Goal: Task Accomplishment & Management: Manage account settings

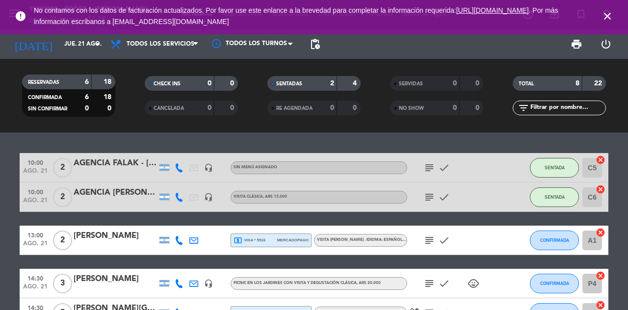
click at [603, 18] on icon "close" at bounding box center [608, 16] width 12 height 12
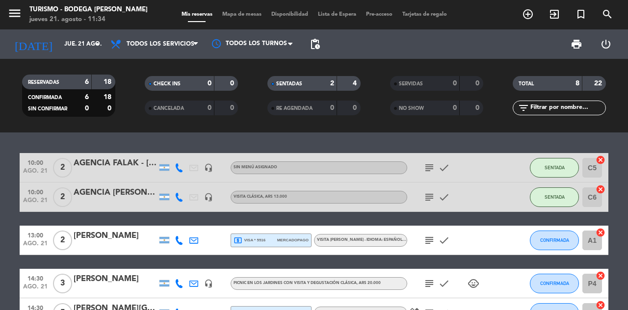
click at [88, 38] on input "jue. 21 ago." at bounding box center [98, 44] width 78 height 17
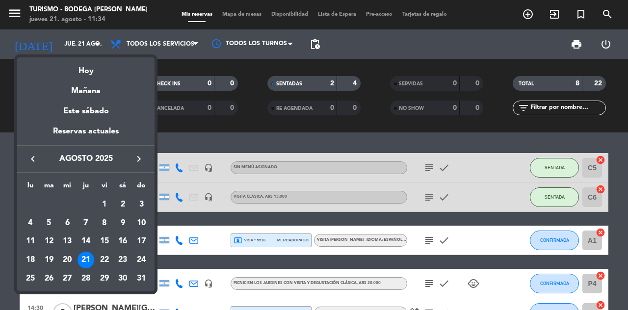
click at [26, 242] on div "11" at bounding box center [30, 241] width 17 height 17
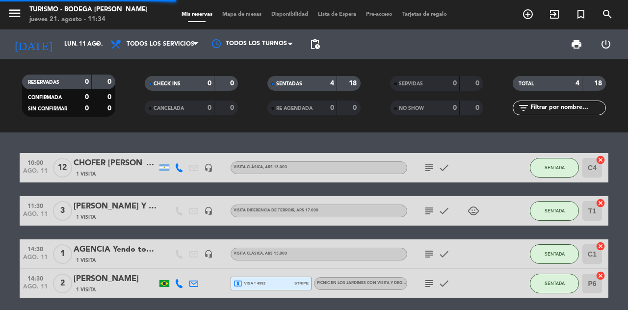
click at [431, 252] on icon "subject" at bounding box center [429, 254] width 12 height 12
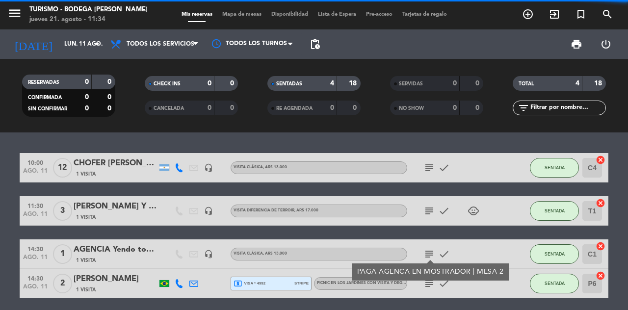
click at [430, 287] on icon "subject" at bounding box center [429, 284] width 12 height 12
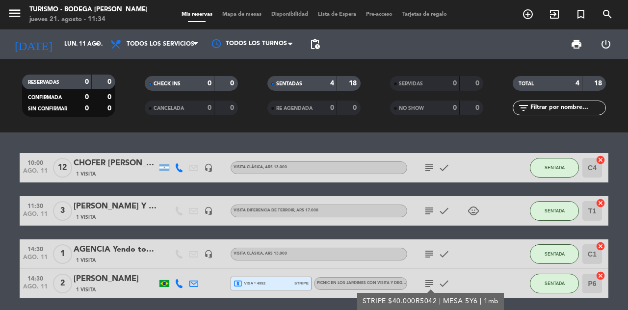
click at [61, 37] on input "lun. 11 ago." at bounding box center [98, 44] width 78 height 17
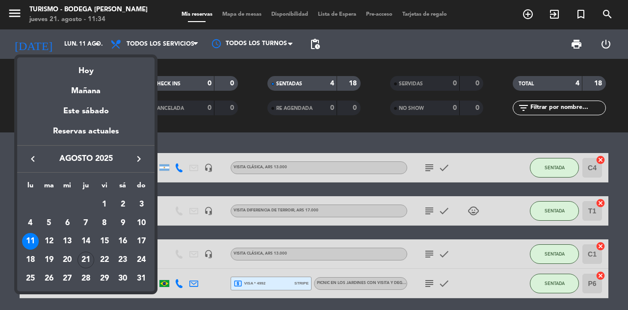
click at [42, 246] on div "12" at bounding box center [49, 241] width 17 height 17
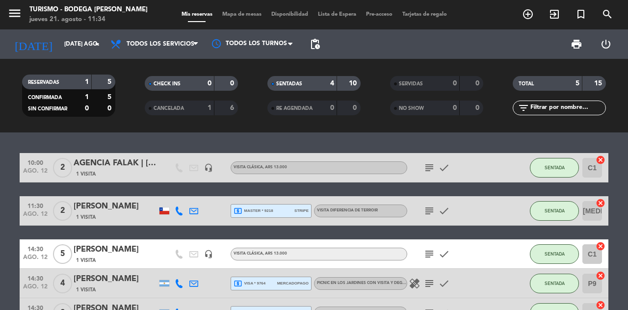
click at [429, 255] on icon "subject" at bounding box center [429, 254] width 12 height 12
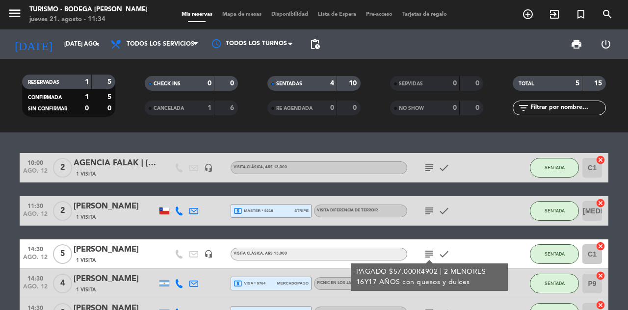
click at [430, 310] on icon "subject" at bounding box center [429, 313] width 12 height 12
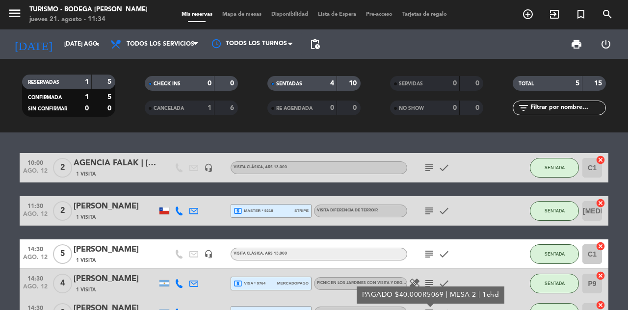
click at [435, 280] on icon "subject" at bounding box center [429, 284] width 12 height 12
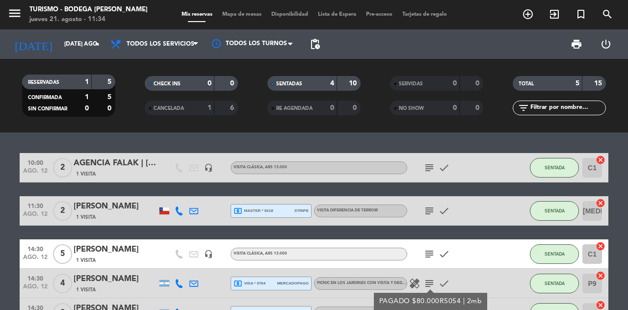
click at [81, 51] on input "[DATE] ago." at bounding box center [98, 44] width 78 height 17
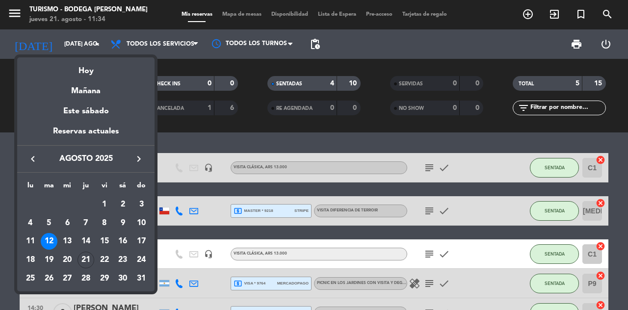
click at [64, 241] on div "13" at bounding box center [67, 241] width 17 height 17
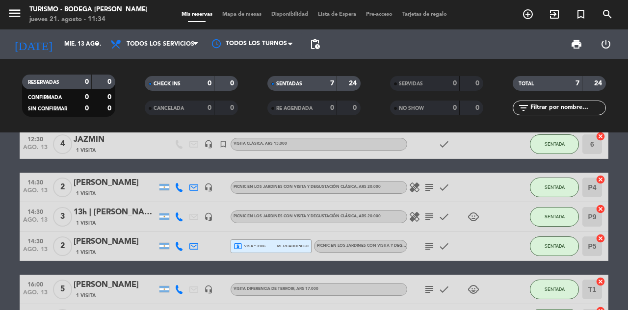
scroll to position [66, 0]
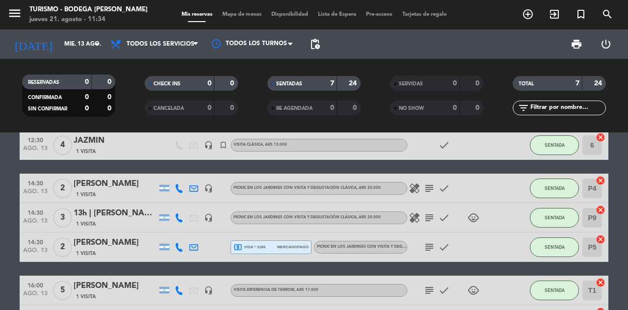
click at [425, 191] on icon "subject" at bounding box center [429, 189] width 12 height 12
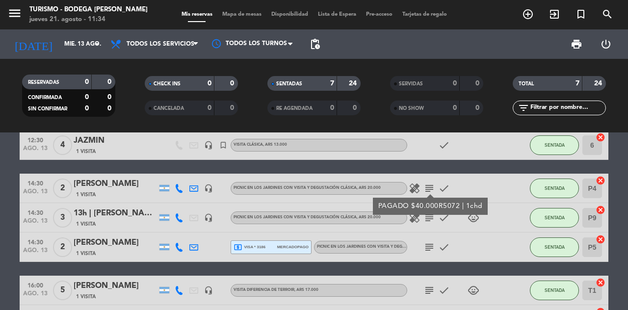
click at [428, 223] on icon "subject" at bounding box center [429, 218] width 12 height 12
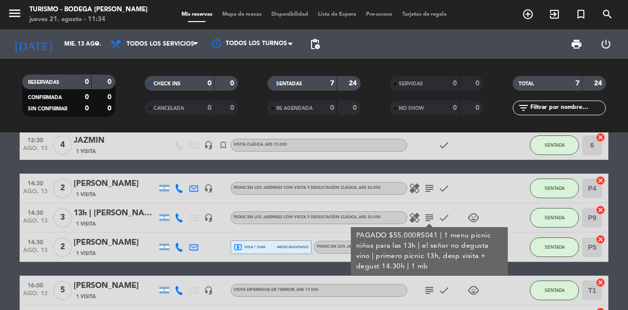
click at [430, 215] on icon "subject" at bounding box center [429, 218] width 12 height 12
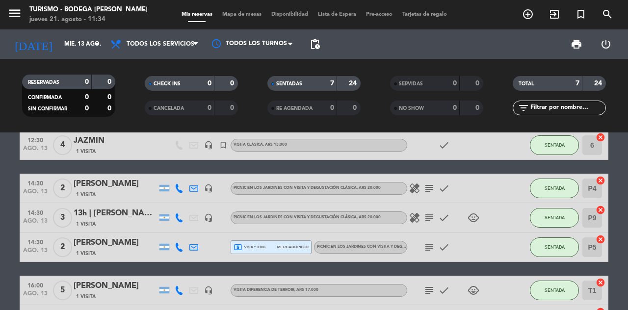
click at [430, 250] on icon "subject" at bounding box center [429, 247] width 12 height 12
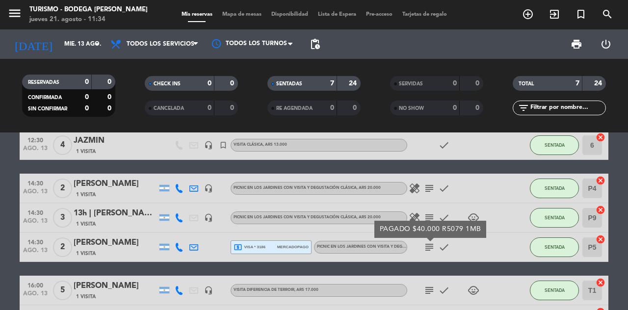
click at [428, 288] on icon "subject" at bounding box center [429, 291] width 12 height 12
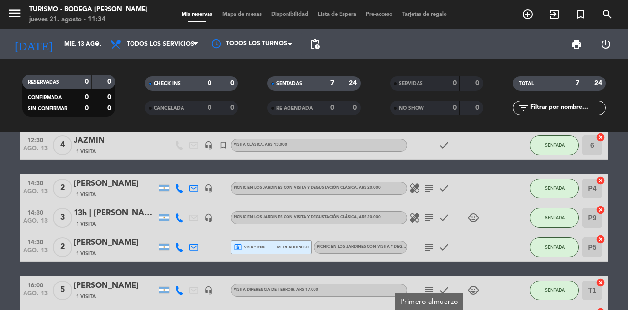
click at [63, 44] on input "mié. 13 ago." at bounding box center [98, 44] width 78 height 17
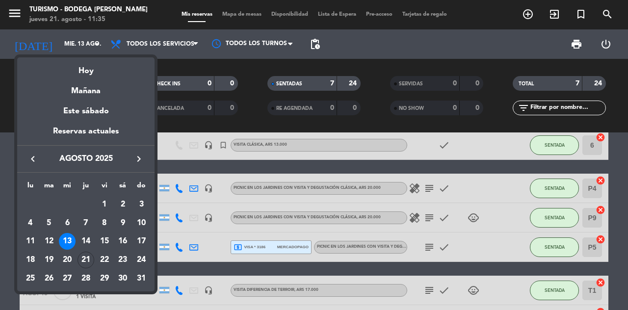
click at [85, 236] on div "14" at bounding box center [86, 241] width 17 height 17
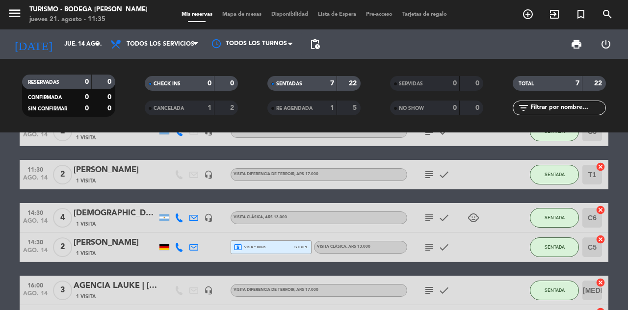
click at [427, 215] on icon "subject" at bounding box center [429, 218] width 12 height 12
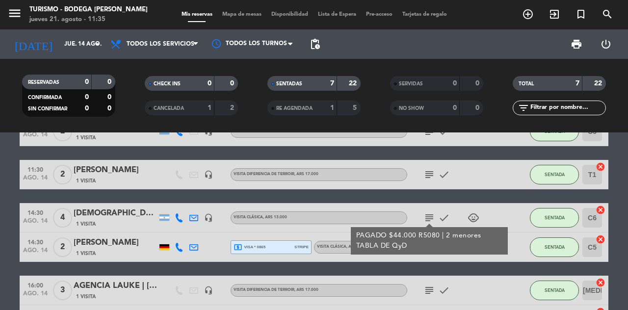
click at [428, 214] on icon "subject" at bounding box center [429, 218] width 12 height 12
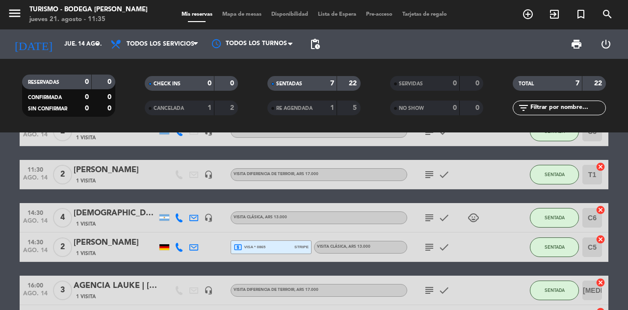
click at [433, 242] on icon "subject" at bounding box center [429, 247] width 12 height 12
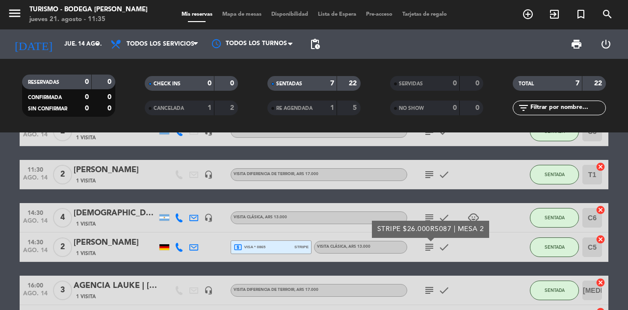
click at [433, 247] on icon "subject" at bounding box center [429, 247] width 12 height 12
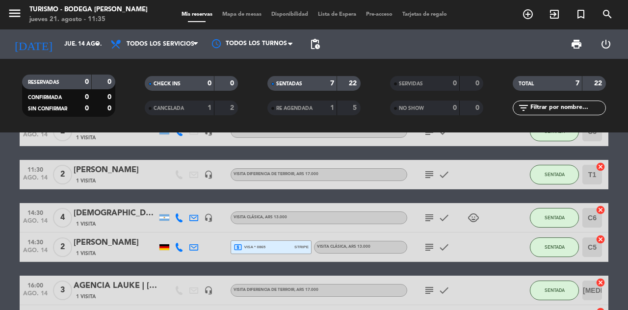
scroll to position [0, 0]
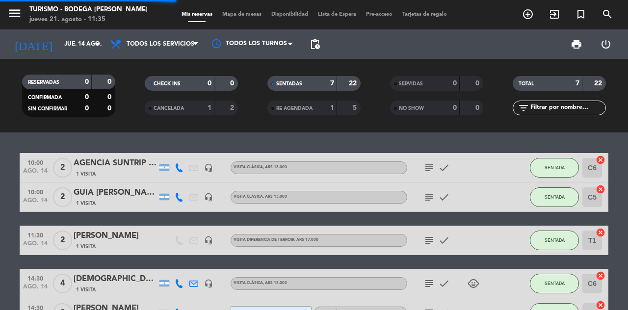
click at [73, 47] on input "jue. 14 ago." at bounding box center [98, 44] width 78 height 17
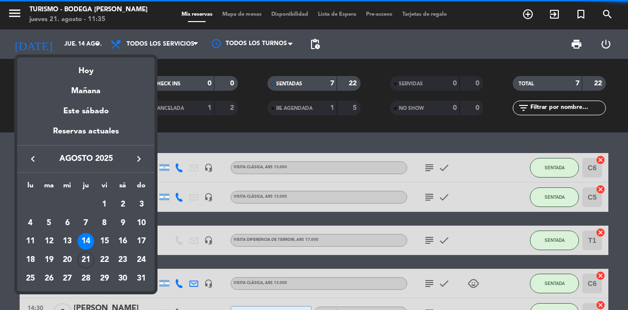
click at [109, 235] on div "15" at bounding box center [104, 241] width 17 height 17
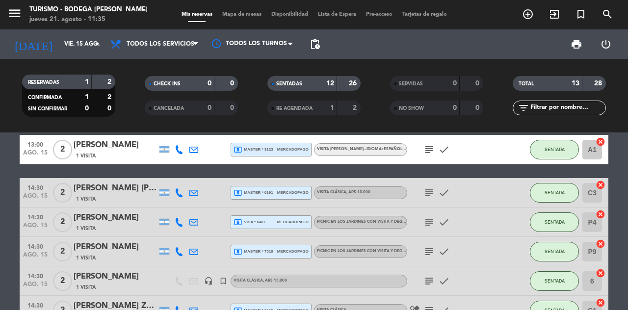
scroll to position [147, 0]
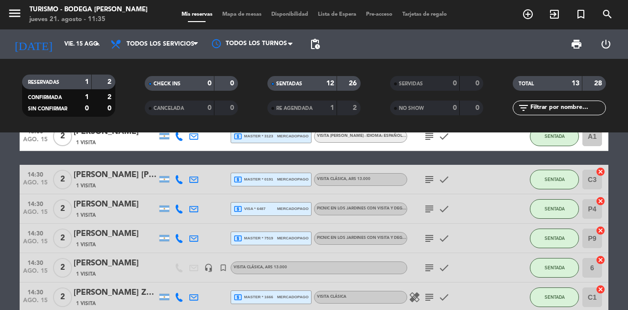
click at [430, 208] on icon "subject" at bounding box center [429, 209] width 12 height 12
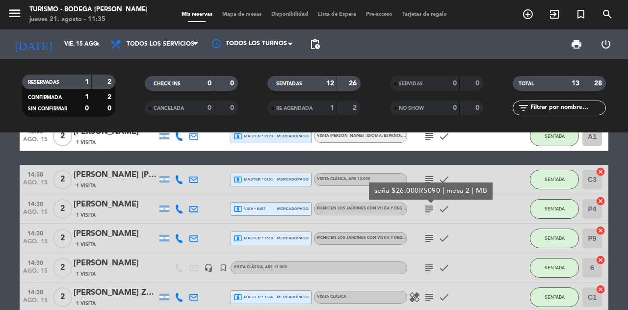
click at [431, 234] on icon "subject" at bounding box center [429, 239] width 12 height 12
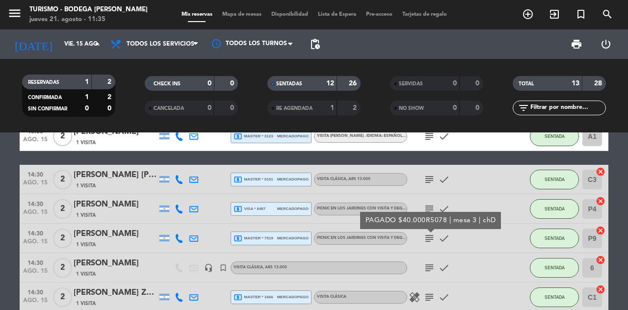
click at [428, 263] on icon "subject" at bounding box center [429, 268] width 12 height 12
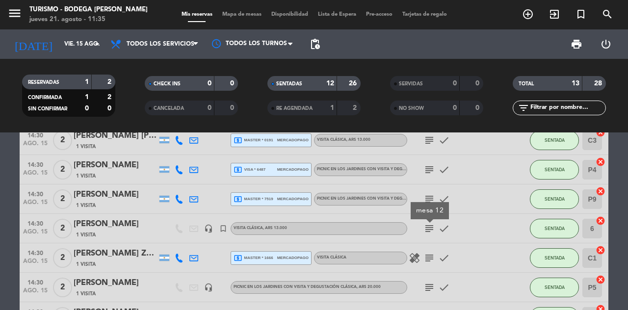
scroll to position [210, 0]
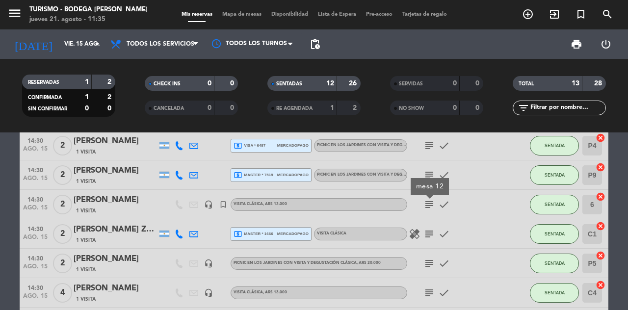
click at [427, 236] on icon "subject" at bounding box center [429, 234] width 12 height 12
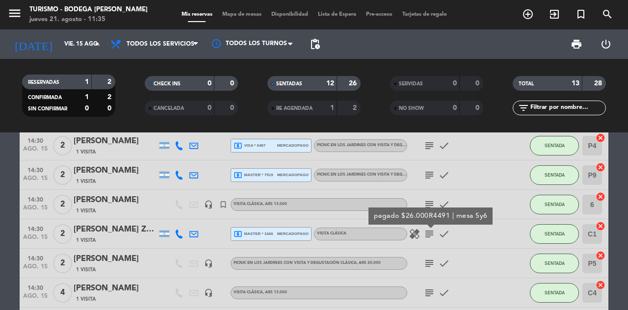
click at [431, 262] on icon "subject" at bounding box center [429, 264] width 12 height 12
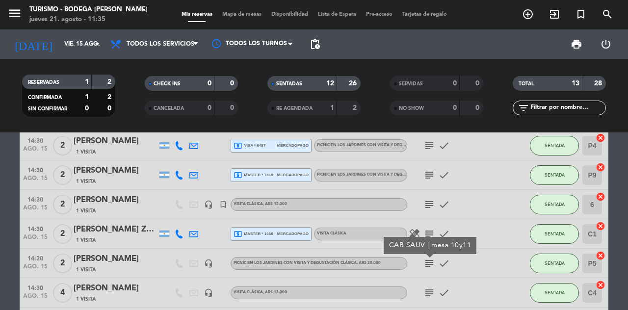
click at [433, 290] on icon "subject" at bounding box center [429, 293] width 12 height 12
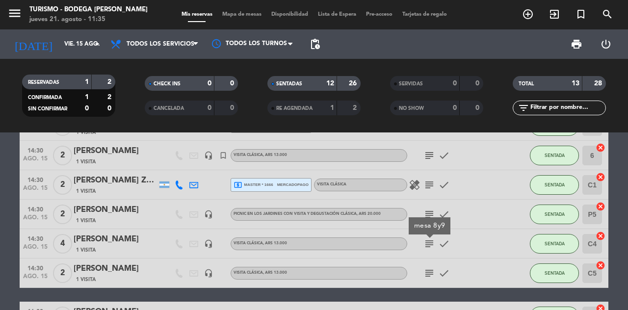
scroll to position [283, 0]
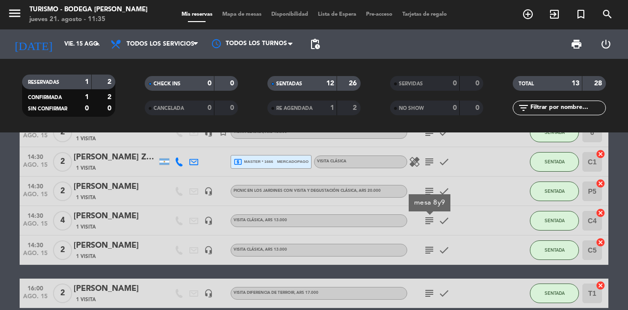
click at [432, 251] on icon "subject" at bounding box center [429, 250] width 12 height 12
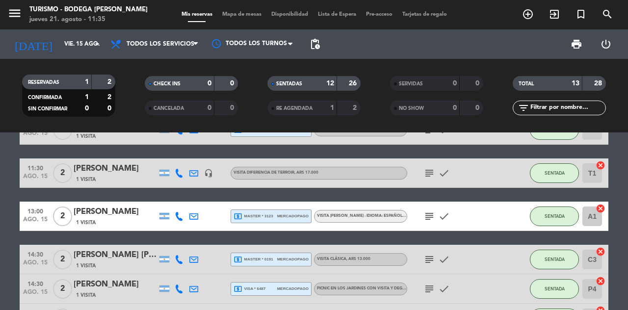
scroll to position [68, 0]
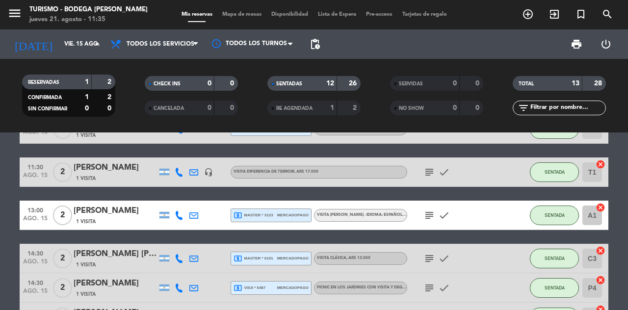
click at [66, 51] on input "vie. 15 ago." at bounding box center [98, 44] width 78 height 17
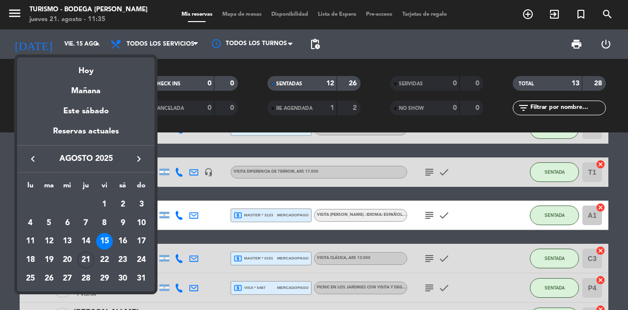
click at [119, 240] on div "16" at bounding box center [122, 241] width 17 height 17
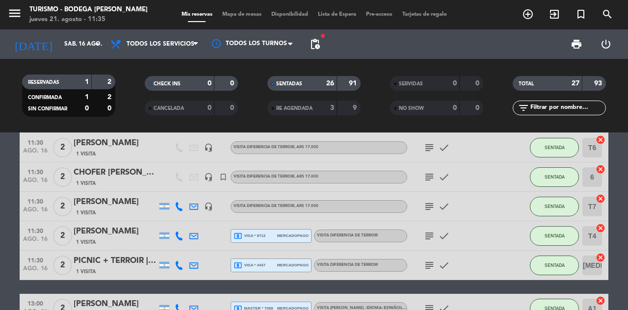
scroll to position [157, 0]
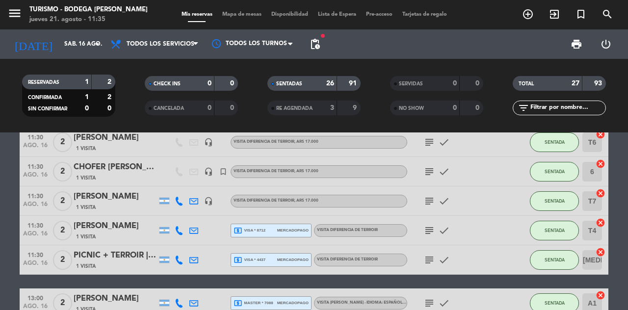
click at [428, 263] on icon "subject" at bounding box center [429, 260] width 12 height 12
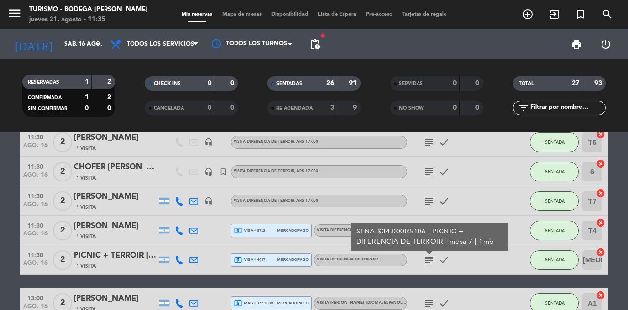
click at [432, 261] on icon "subject" at bounding box center [429, 260] width 12 height 12
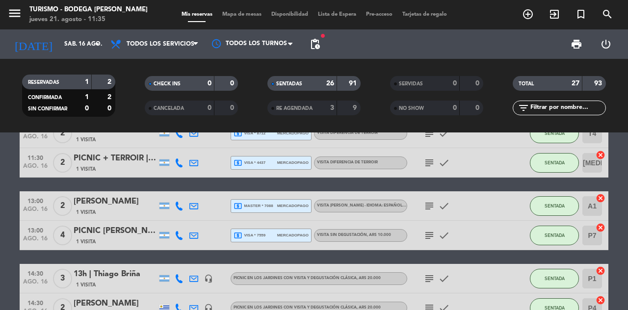
scroll to position [254, 0]
click at [432, 203] on icon "subject" at bounding box center [429, 207] width 12 height 12
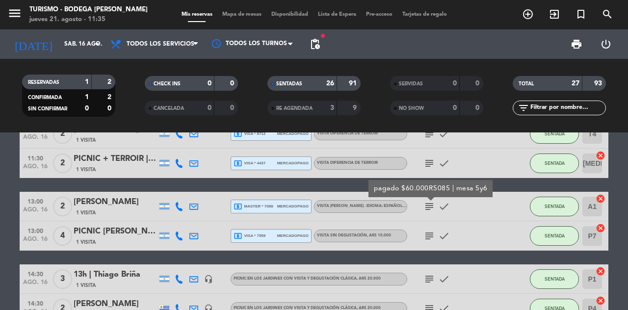
click at [434, 237] on icon "subject" at bounding box center [429, 236] width 12 height 12
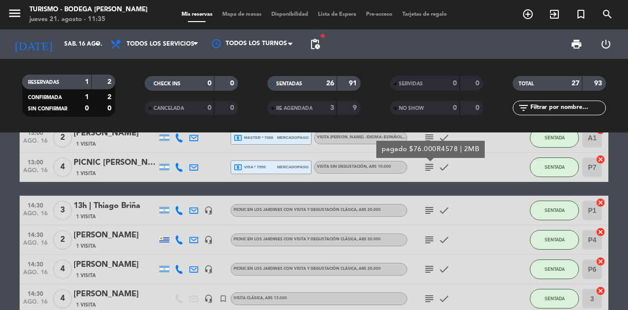
scroll to position [350, 0]
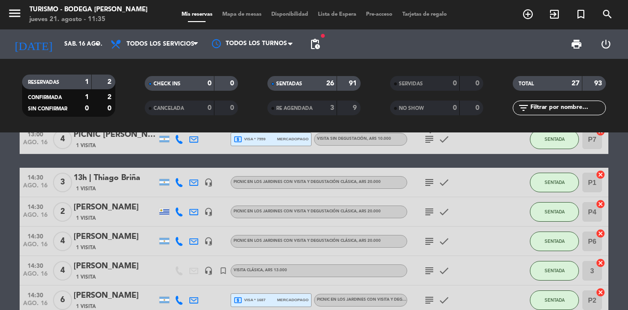
click at [431, 185] on icon "subject" at bounding box center [429, 183] width 12 height 12
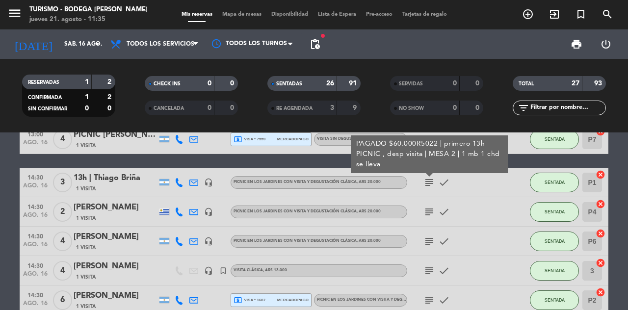
click at [430, 209] on icon "subject" at bounding box center [429, 212] width 12 height 12
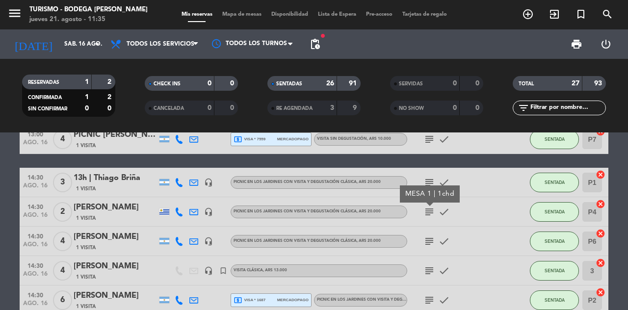
click at [429, 242] on icon "subject" at bounding box center [429, 242] width 12 height 12
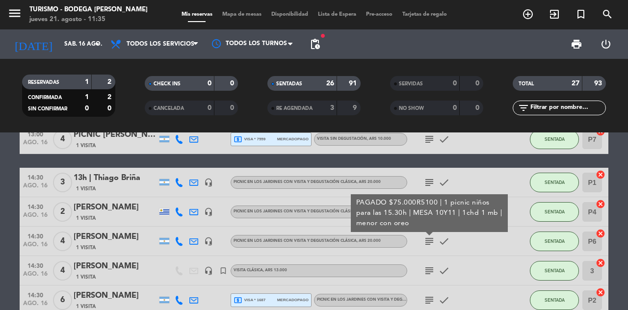
click at [431, 265] on icon "subject" at bounding box center [429, 271] width 12 height 12
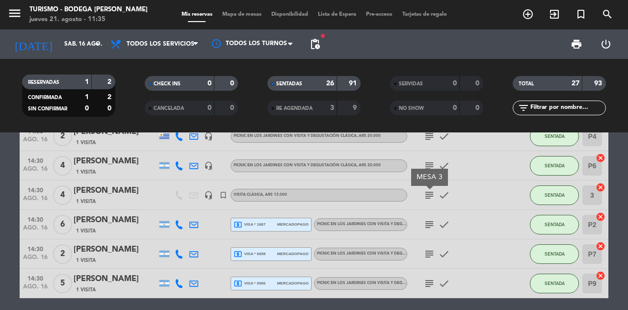
scroll to position [425, 0]
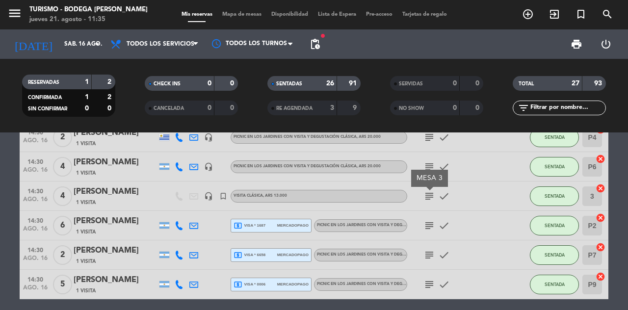
click at [430, 225] on icon "subject" at bounding box center [429, 226] width 12 height 12
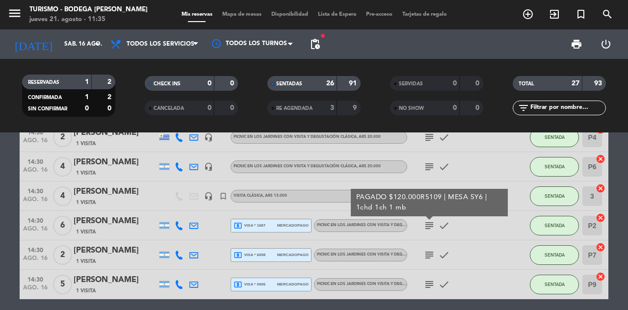
click at [429, 257] on icon "subject" at bounding box center [429, 255] width 12 height 12
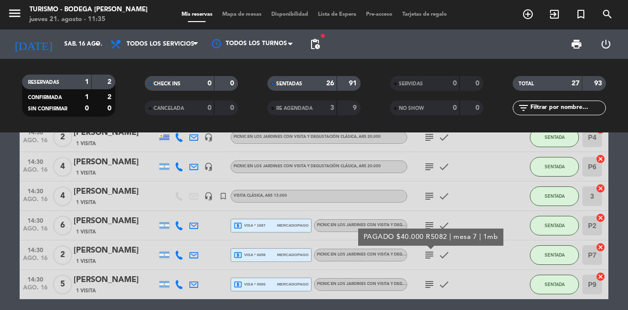
click at [424, 281] on icon "subject" at bounding box center [429, 285] width 12 height 12
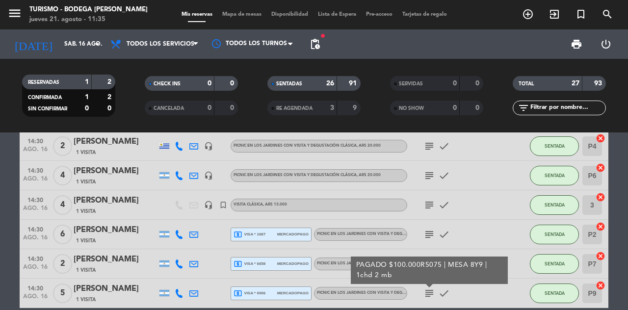
scroll to position [410, 0]
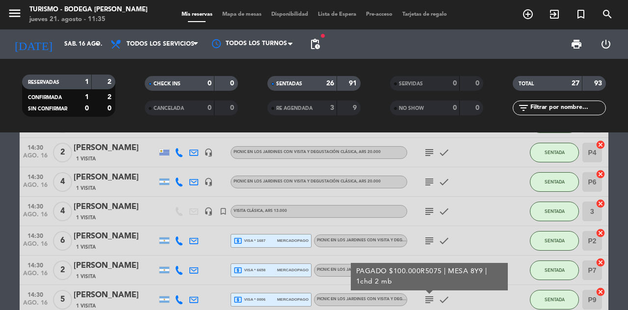
click at [76, 50] on input "sáb. 16 ago." at bounding box center [98, 44] width 78 height 17
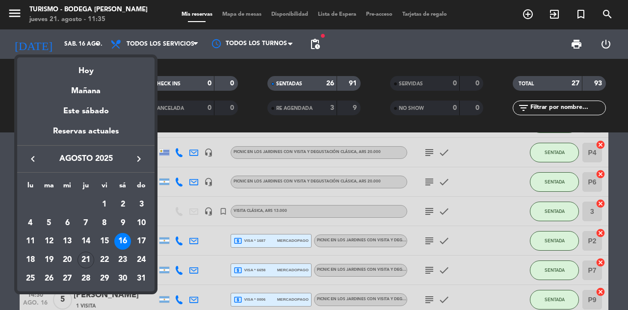
click at [144, 241] on div "17" at bounding box center [141, 241] width 17 height 17
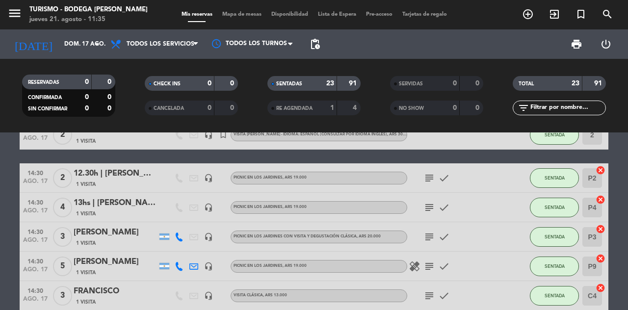
scroll to position [330, 0]
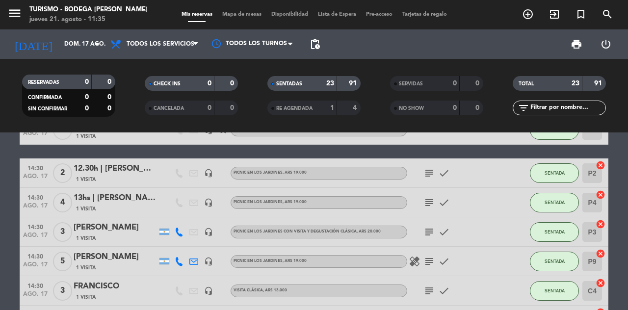
click at [427, 175] on icon "subject" at bounding box center [429, 173] width 12 height 12
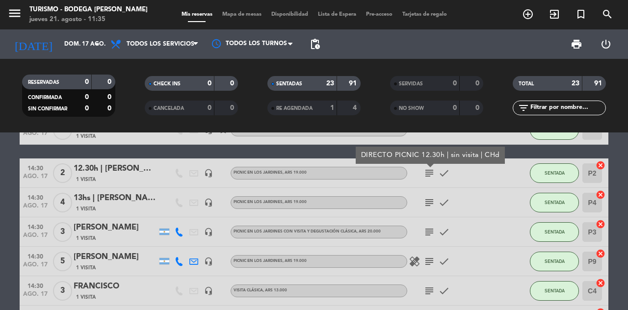
click at [428, 202] on icon "subject" at bounding box center [429, 203] width 12 height 12
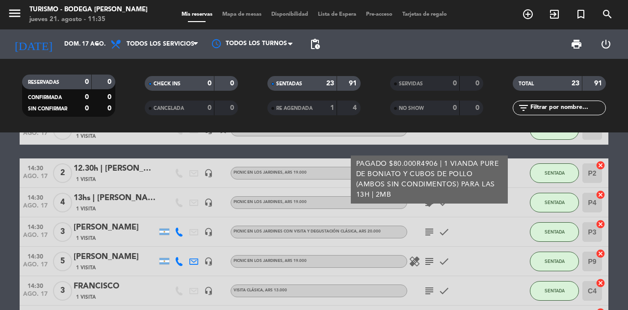
click at [428, 230] on icon "subject" at bounding box center [429, 232] width 12 height 12
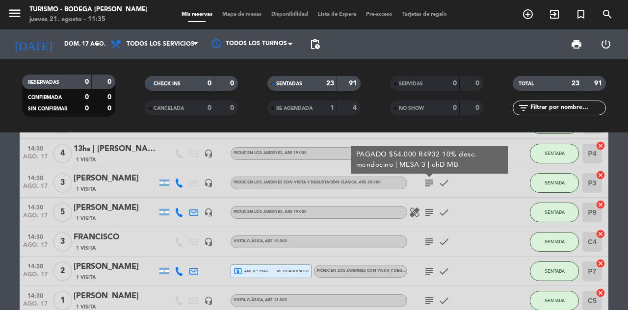
scroll to position [395, 0]
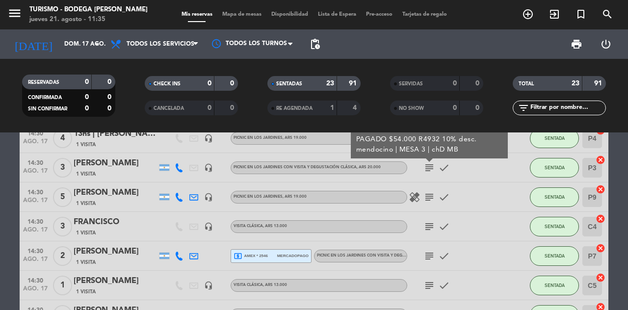
click at [432, 195] on icon "subject" at bounding box center [429, 197] width 12 height 12
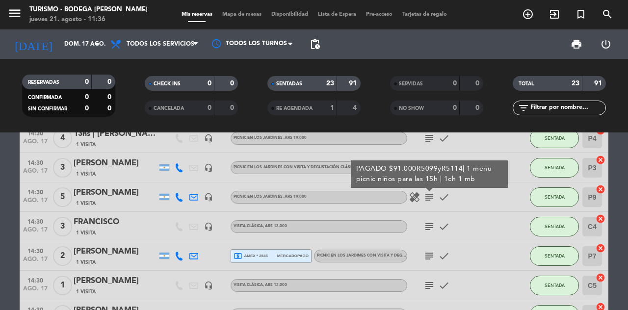
click at [431, 231] on icon "subject" at bounding box center [429, 227] width 12 height 12
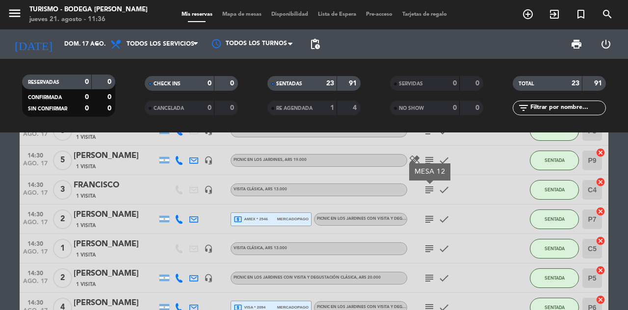
scroll to position [438, 0]
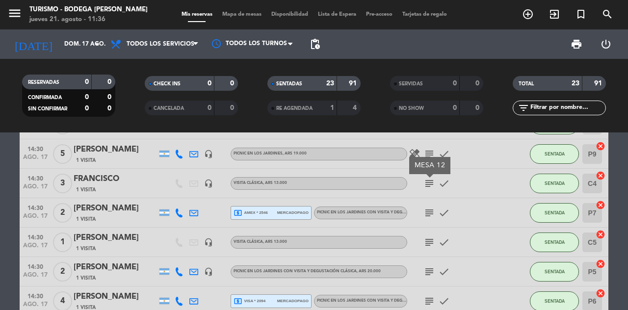
click at [432, 216] on icon "subject" at bounding box center [429, 213] width 12 height 12
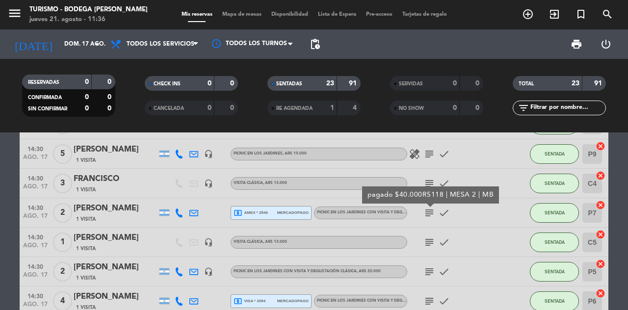
click at [433, 241] on icon "subject" at bounding box center [429, 243] width 12 height 12
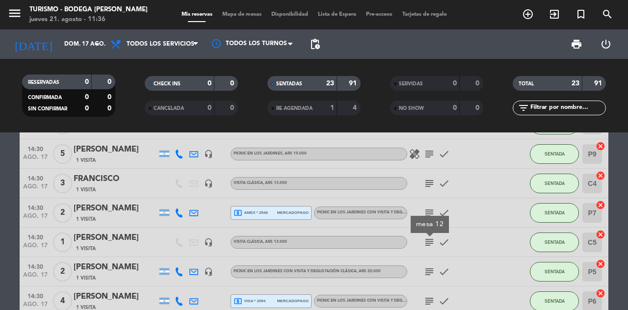
click at [430, 267] on icon "subject" at bounding box center [429, 272] width 12 height 12
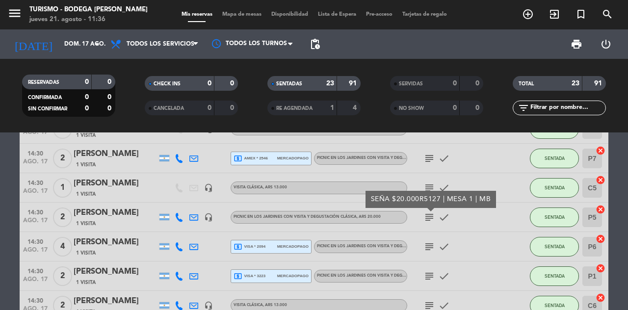
scroll to position [508, 0]
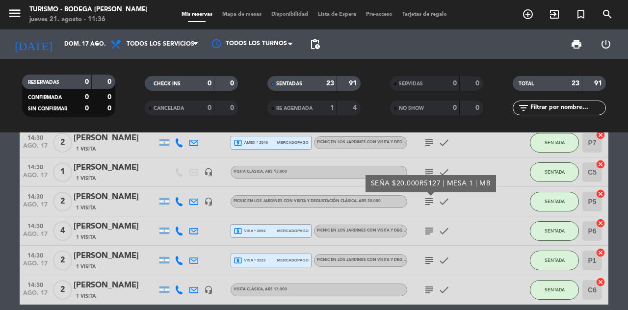
click at [428, 235] on icon "subject" at bounding box center [429, 231] width 12 height 12
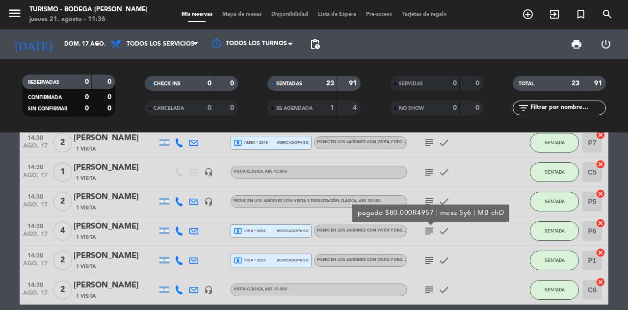
click at [428, 257] on icon "subject" at bounding box center [429, 261] width 12 height 12
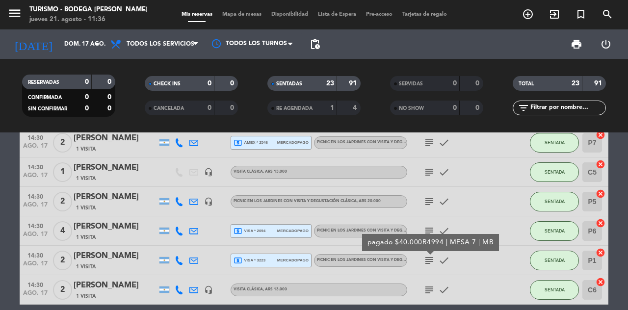
click at [434, 284] on icon "subject" at bounding box center [429, 290] width 12 height 12
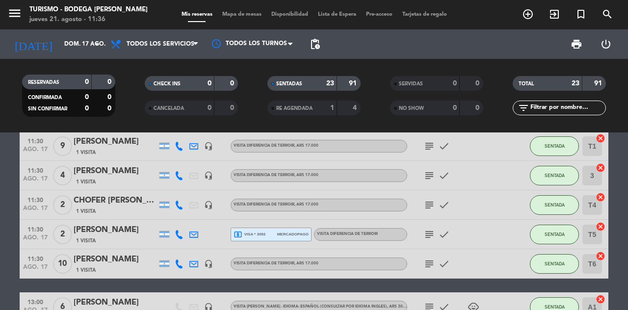
scroll to position [0, 0]
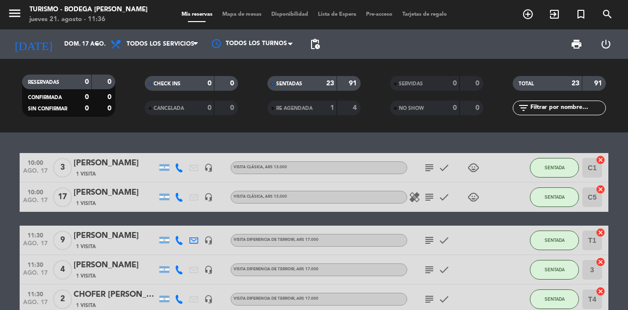
click at [86, 42] on input "dom. 17 ago." at bounding box center [98, 44] width 78 height 17
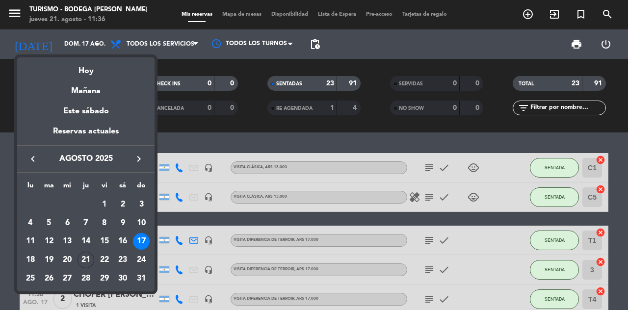
click at [35, 262] on div "18" at bounding box center [30, 260] width 17 height 17
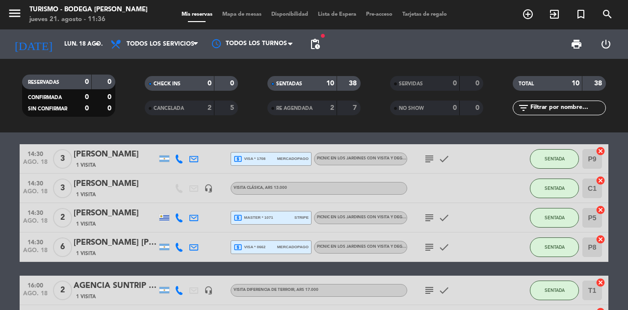
scroll to position [115, 0]
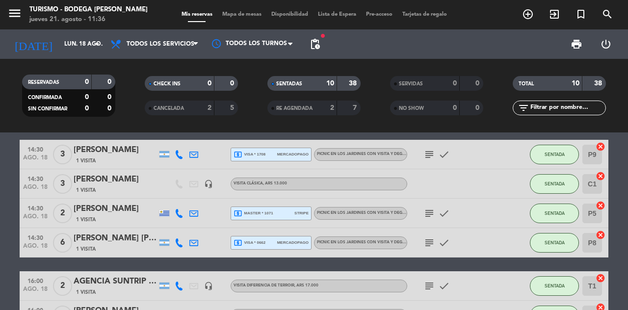
click at [430, 156] on icon "subject" at bounding box center [429, 155] width 12 height 12
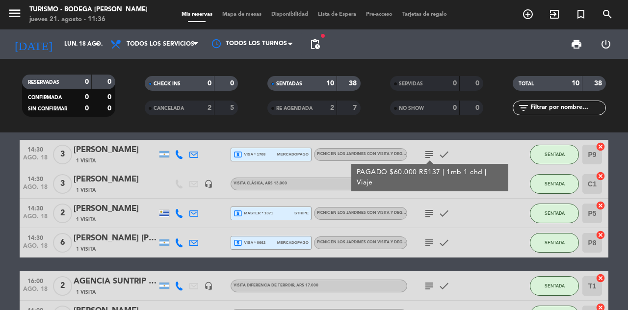
click at [434, 208] on icon "subject" at bounding box center [429, 214] width 12 height 12
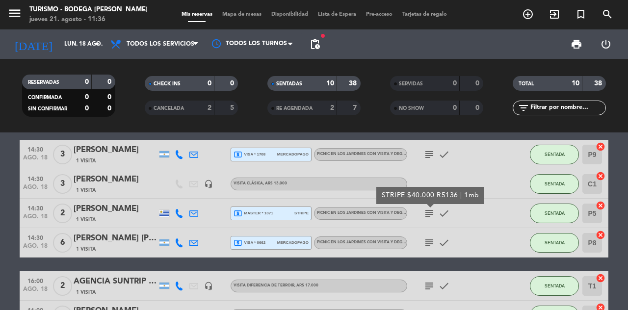
click at [431, 238] on icon "subject" at bounding box center [429, 243] width 12 height 12
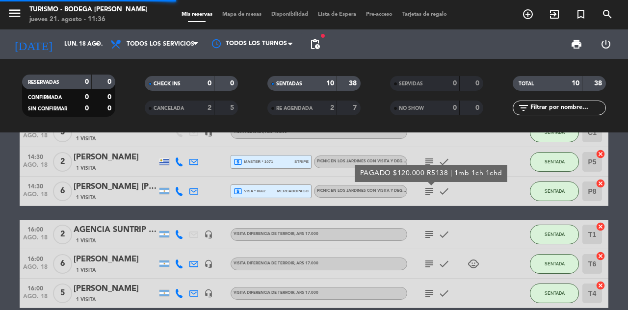
scroll to position [0, 0]
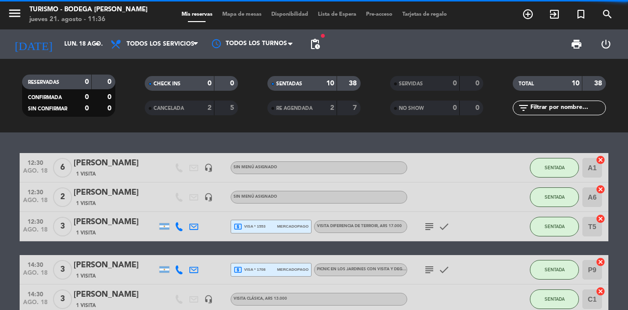
click at [80, 50] on input "lun. 18 ago." at bounding box center [98, 44] width 78 height 17
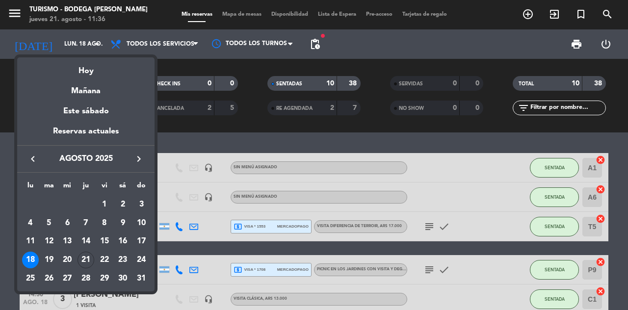
click at [47, 264] on div "19" at bounding box center [49, 260] width 17 height 17
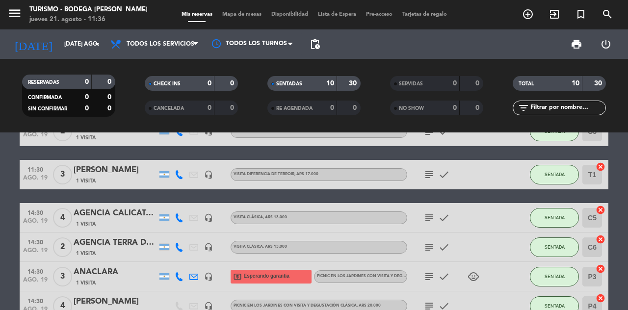
scroll to position [36, 0]
click at [425, 214] on icon "subject" at bounding box center [429, 218] width 12 height 12
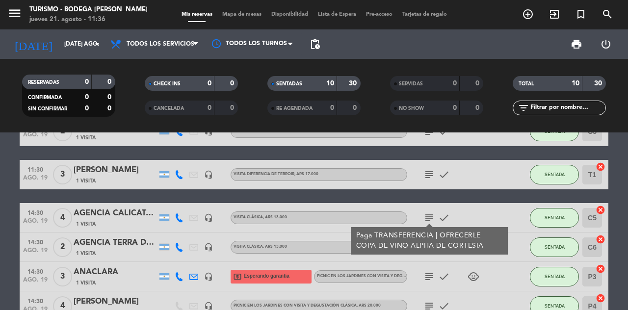
click at [430, 219] on icon "subject" at bounding box center [429, 218] width 12 height 12
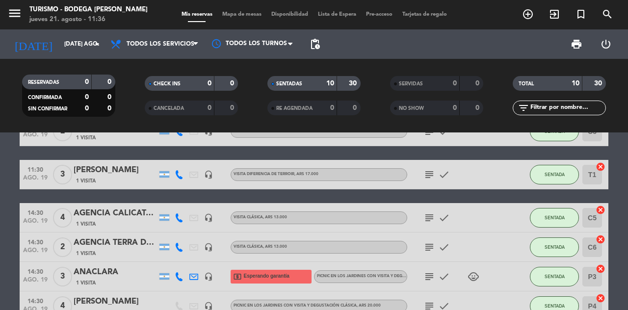
click at [427, 248] on icon "subject" at bounding box center [429, 247] width 12 height 12
click at [427, 276] on icon "subject" at bounding box center [429, 277] width 12 height 12
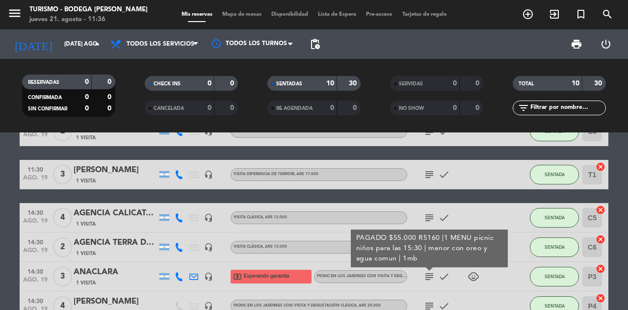
click at [430, 302] on icon "subject" at bounding box center [429, 306] width 12 height 12
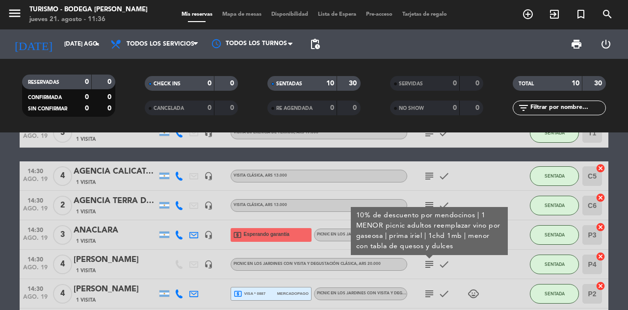
scroll to position [77, 0]
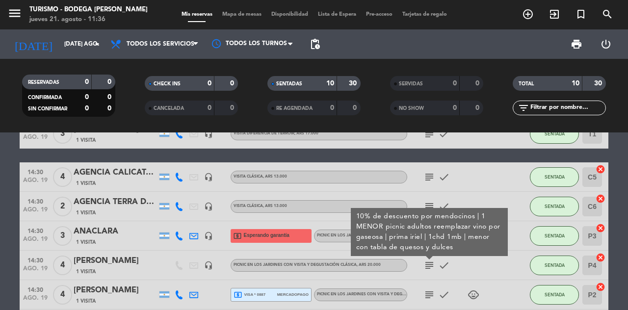
click at [425, 292] on icon "subject" at bounding box center [429, 295] width 12 height 12
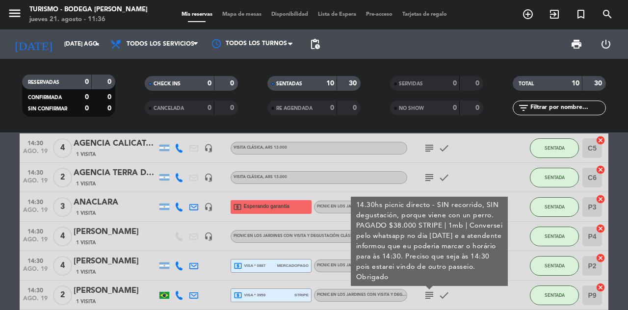
scroll to position [106, 0]
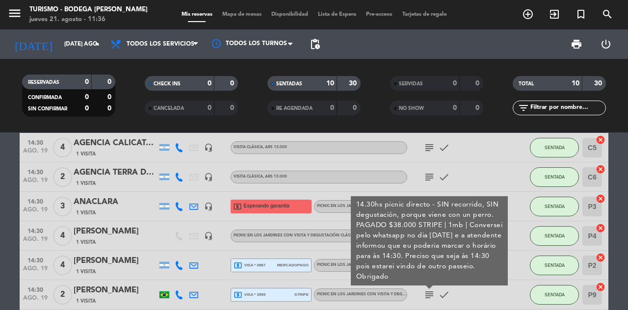
click at [429, 296] on icon "subject" at bounding box center [429, 295] width 12 height 12
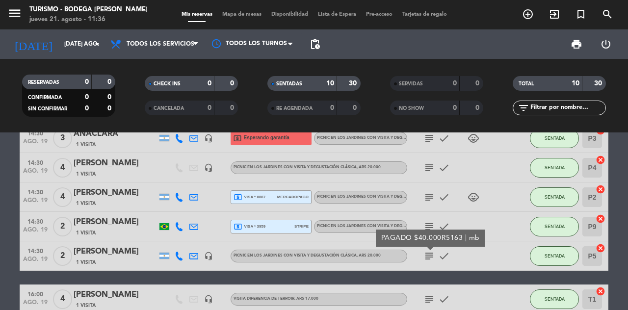
scroll to position [176, 0]
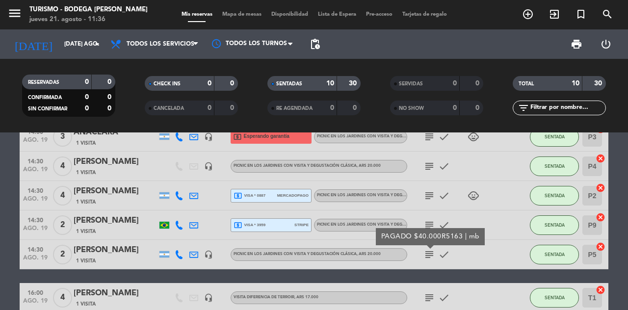
click at [78, 42] on input "[DATE] ago." at bounding box center [98, 44] width 78 height 17
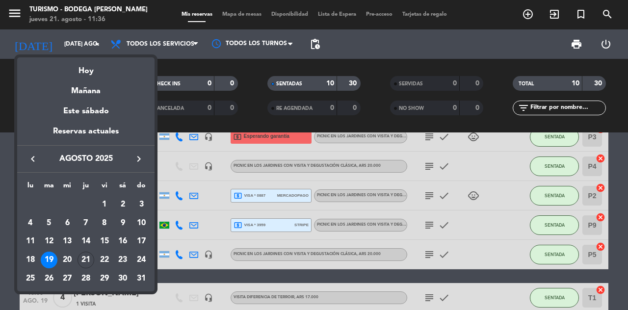
click at [64, 262] on div "20" at bounding box center [67, 260] width 17 height 17
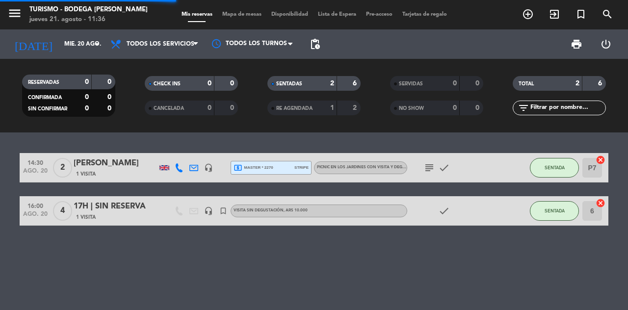
scroll to position [0, 0]
click at [430, 173] on icon "subject" at bounding box center [429, 168] width 12 height 12
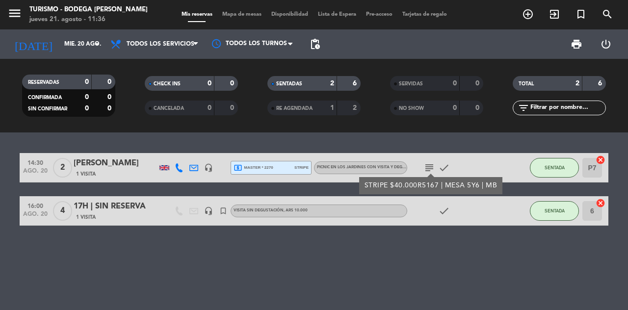
click at [422, 286] on div "14:30 ago. 20 2 [PERSON_NAME] 1 Visita headset_mic local_atm master * 2270 stri…" at bounding box center [314, 221] width 628 height 178
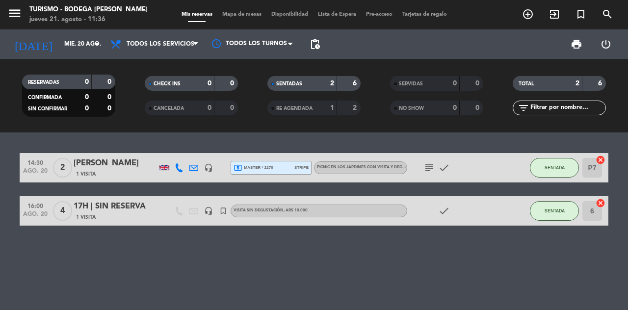
click at [67, 51] on input "mié. 20 ago." at bounding box center [98, 44] width 78 height 17
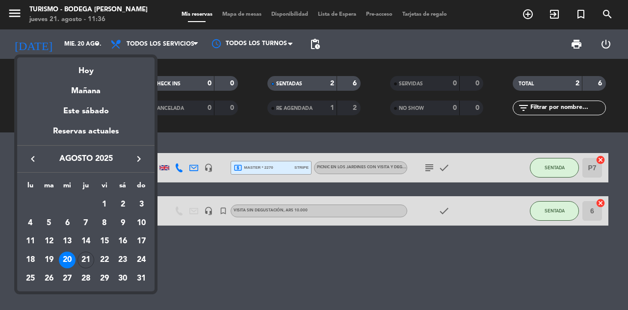
click at [84, 260] on div "21" at bounding box center [86, 260] width 17 height 17
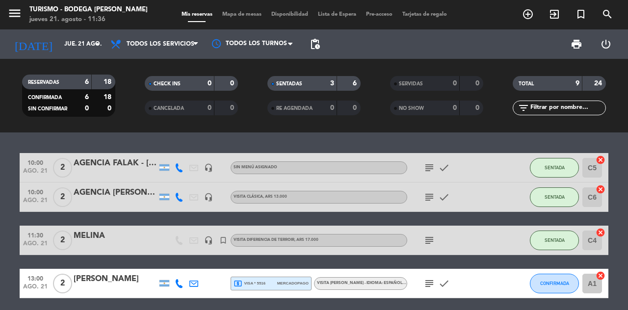
click at [66, 50] on input "jue. 21 ago." at bounding box center [98, 44] width 78 height 17
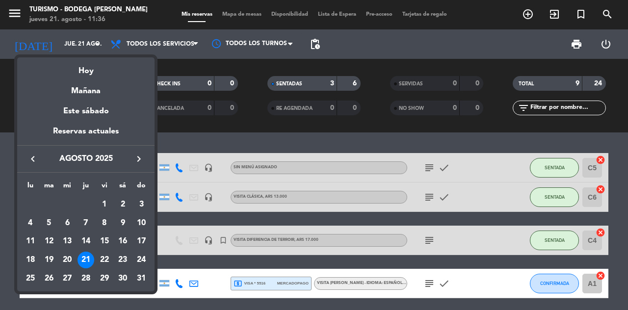
click at [29, 243] on div "11" at bounding box center [30, 241] width 17 height 17
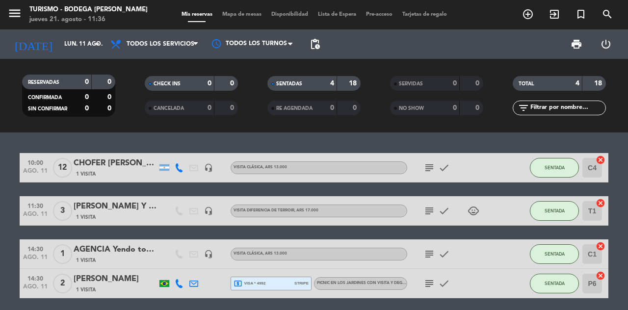
click at [86, 46] on input "lun. 11 ago." at bounding box center [98, 44] width 78 height 17
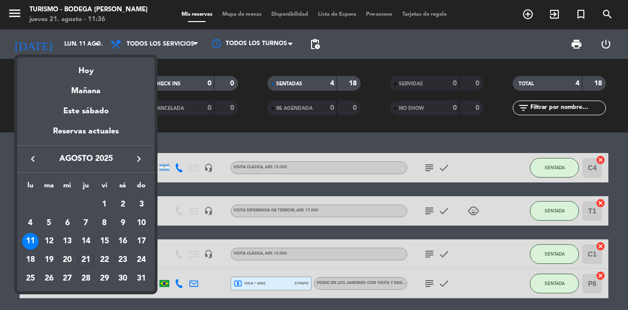
click at [85, 242] on div "14" at bounding box center [86, 241] width 17 height 17
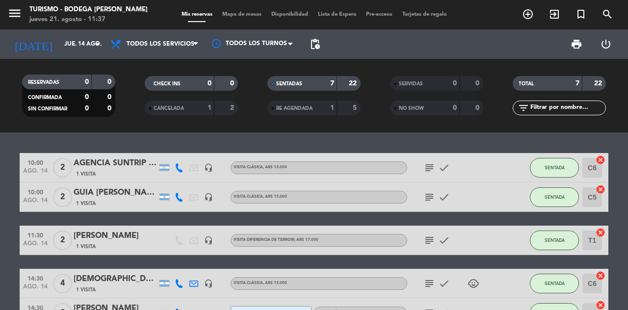
click at [67, 47] on input "jue. 14 ago." at bounding box center [98, 44] width 78 height 17
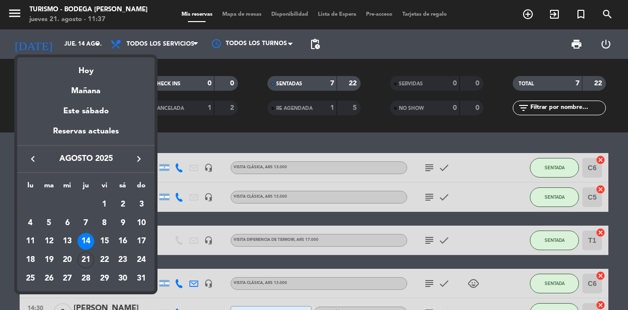
click at [29, 238] on div "11" at bounding box center [30, 241] width 17 height 17
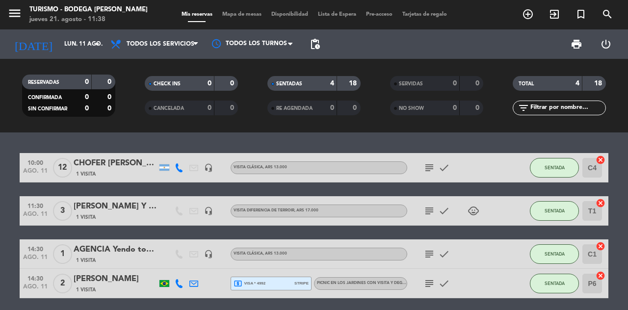
scroll to position [1, 0]
click at [434, 287] on icon "subject" at bounding box center [429, 284] width 12 height 12
click at [70, 37] on input "lun. 11 ago." at bounding box center [98, 44] width 78 height 17
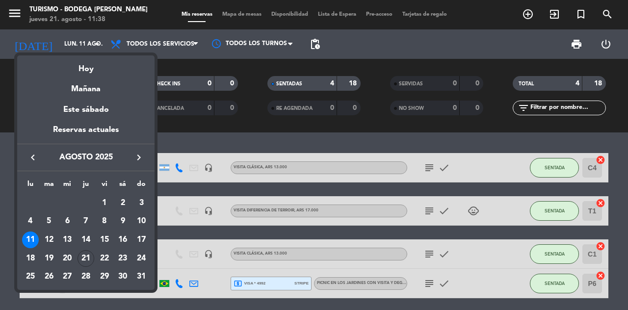
click at [48, 237] on div "12" at bounding box center [49, 240] width 17 height 17
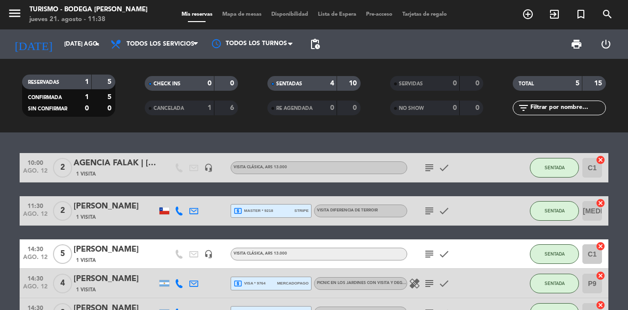
scroll to position [20, 0]
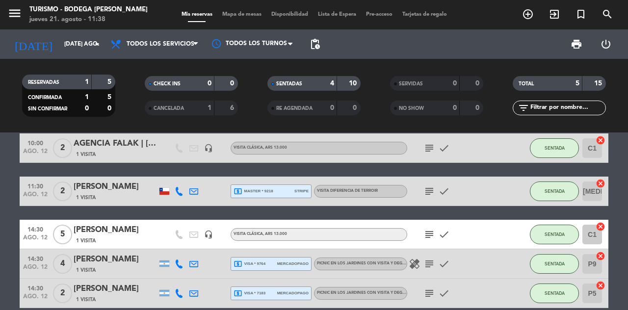
click at [427, 236] on icon "subject" at bounding box center [429, 235] width 12 height 12
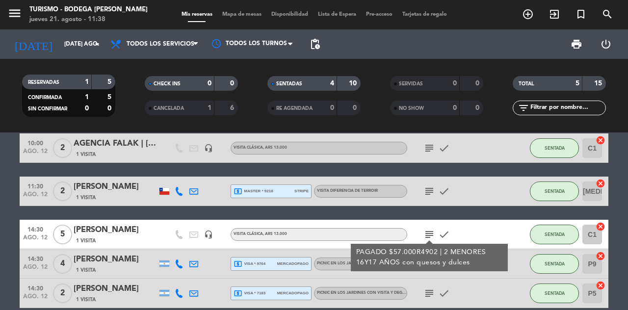
click at [430, 233] on icon "subject" at bounding box center [429, 235] width 12 height 12
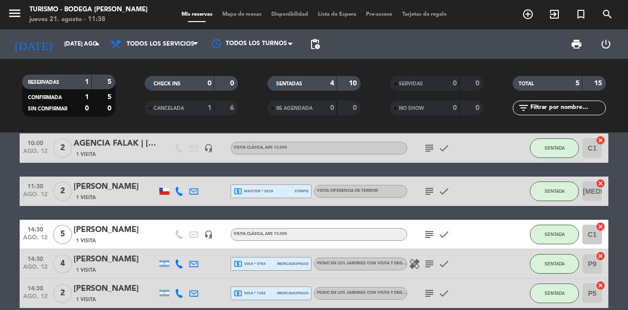
click at [426, 260] on icon "subject" at bounding box center [429, 264] width 12 height 12
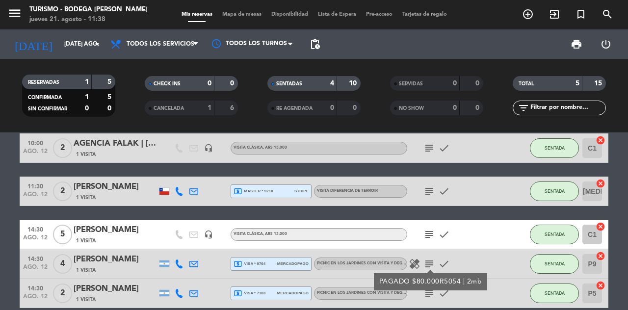
click at [434, 289] on icon "subject" at bounding box center [429, 294] width 12 height 12
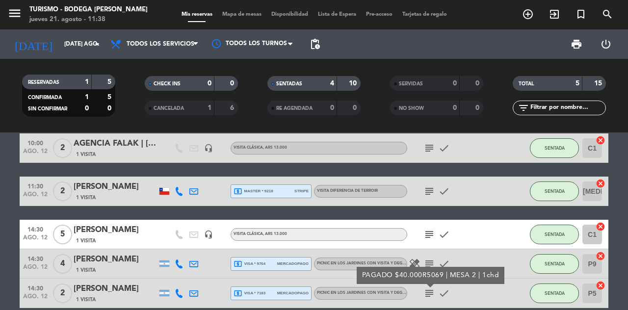
scroll to position [0, 0]
click at [66, 51] on input "[DATE] ago." at bounding box center [98, 44] width 78 height 17
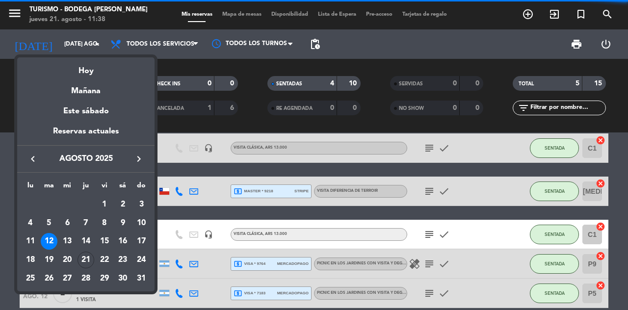
click at [66, 242] on div "13" at bounding box center [67, 241] width 17 height 17
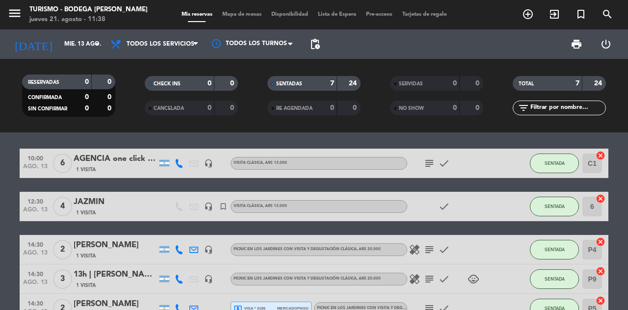
scroll to position [8, 0]
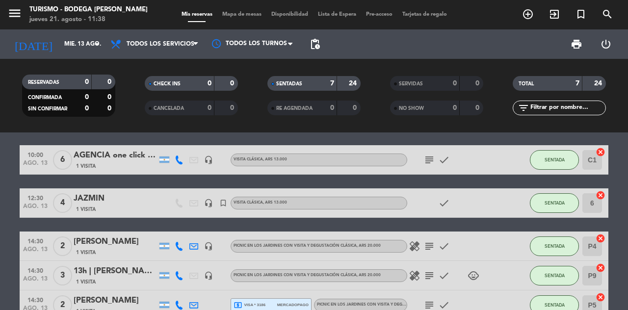
click at [64, 43] on input "mié. 13 ago." at bounding box center [98, 44] width 78 height 17
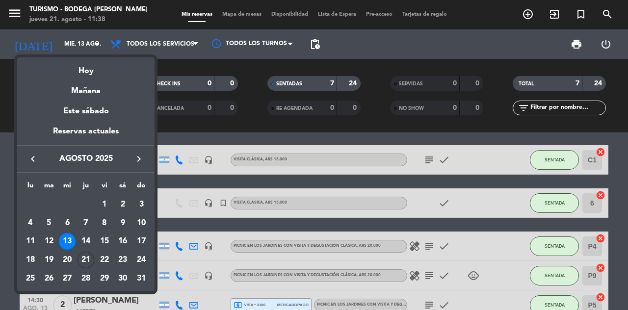
click at [69, 260] on div "20" at bounding box center [67, 260] width 17 height 17
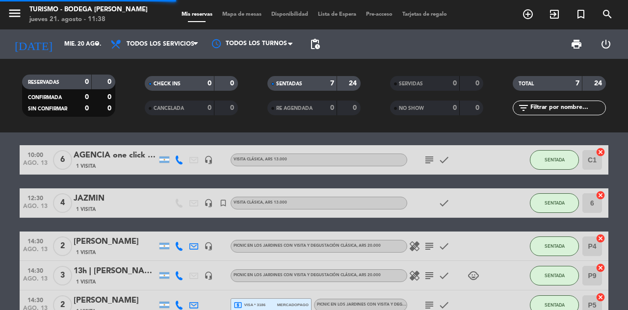
scroll to position [0, 0]
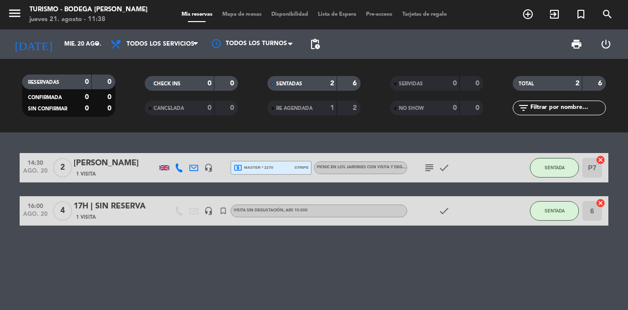
click at [74, 43] on input "mié. 20 ago." at bounding box center [98, 44] width 78 height 17
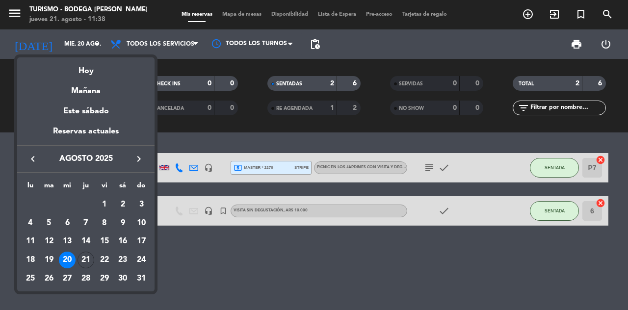
click at [48, 238] on div "12" at bounding box center [49, 241] width 17 height 17
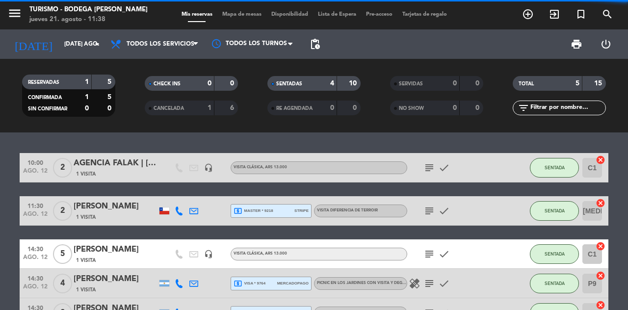
click at [426, 307] on icon "subject" at bounding box center [429, 313] width 12 height 12
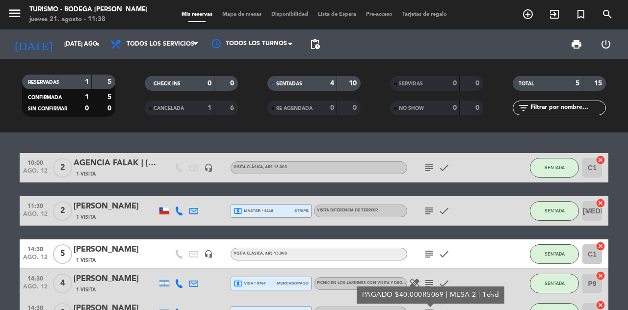
click at [411, 310] on div "10:00 ago. 12 2 AGENCIA FALAK | [PERSON_NAME] 1 Visita headset_mic VISITA CLÁSI…" at bounding box center [314, 221] width 628 height 178
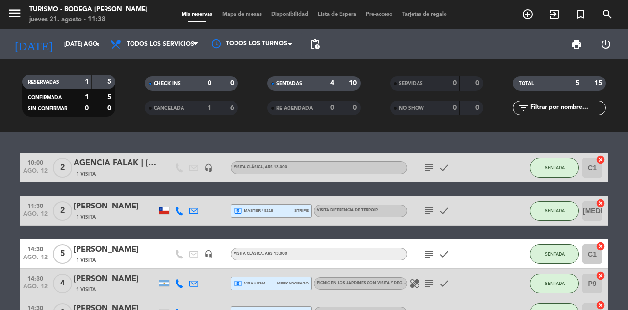
click at [430, 278] on icon "subject" at bounding box center [429, 284] width 12 height 12
click at [456, 310] on div "10:00 ago. 12 2 AGENCIA FALAK | [PERSON_NAME] 1 Visita headset_mic VISITA CLÁSI…" at bounding box center [314, 221] width 628 height 178
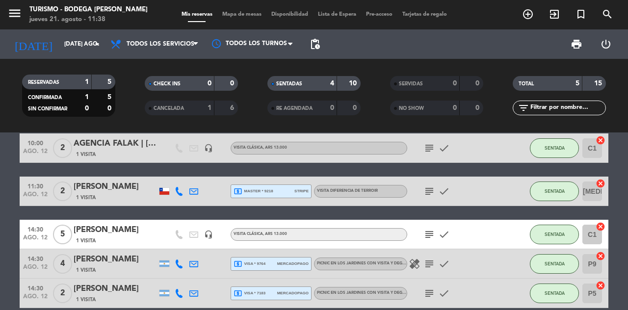
click at [66, 40] on input "[DATE] ago." at bounding box center [98, 44] width 78 height 17
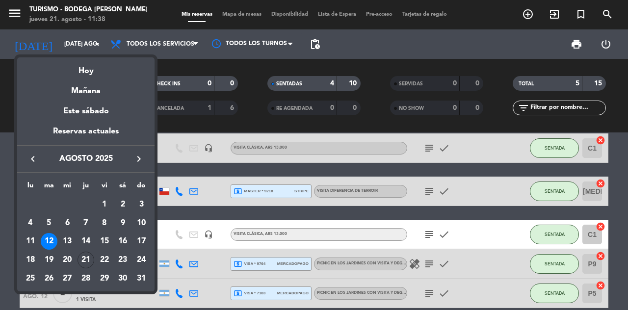
click at [73, 241] on div "13" at bounding box center [67, 241] width 17 height 17
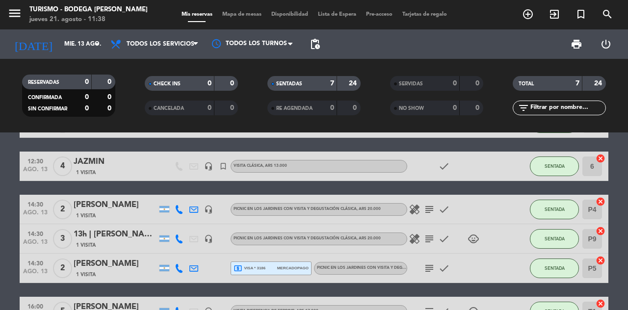
scroll to position [45, 0]
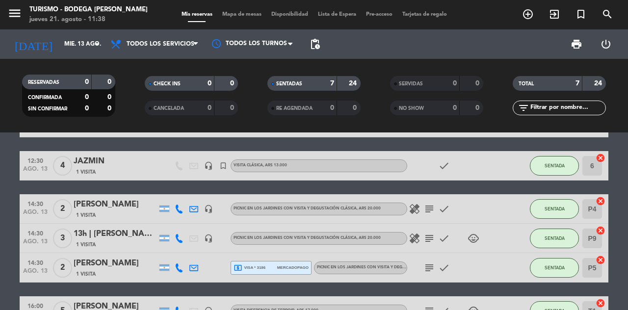
click at [441, 201] on div "healing subject check" at bounding box center [451, 208] width 88 height 29
click at [428, 207] on icon "subject" at bounding box center [429, 209] width 12 height 12
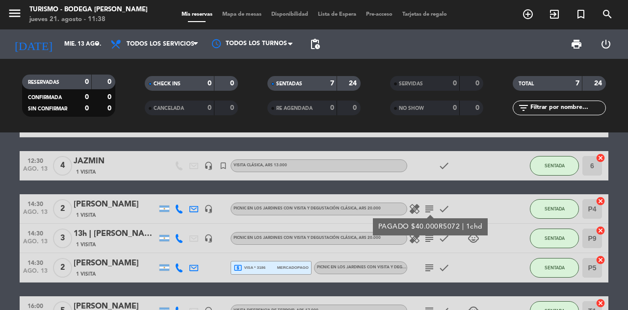
click at [425, 239] on icon "subject" at bounding box center [429, 239] width 12 height 12
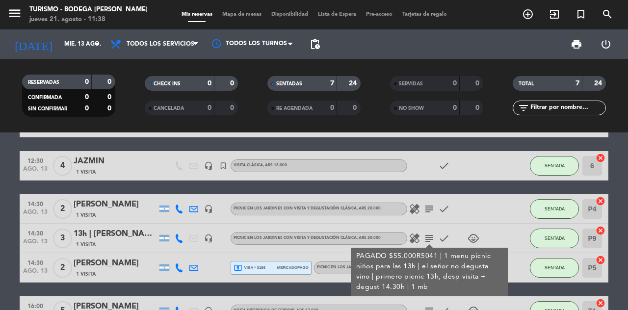
click at [432, 242] on icon "subject" at bounding box center [429, 239] width 12 height 12
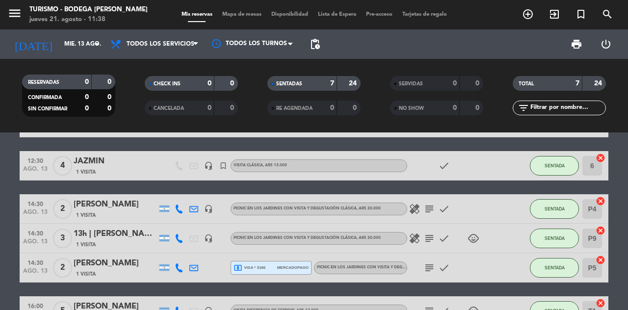
click at [427, 267] on icon "subject" at bounding box center [429, 268] width 12 height 12
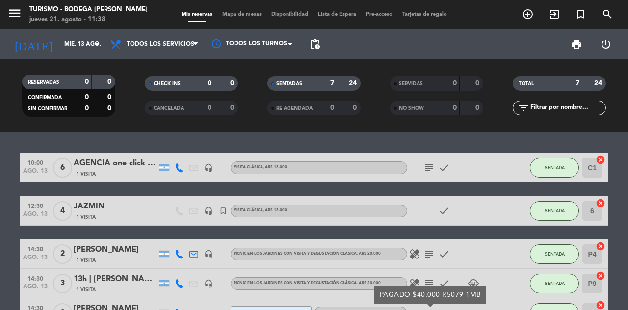
scroll to position [1, 0]
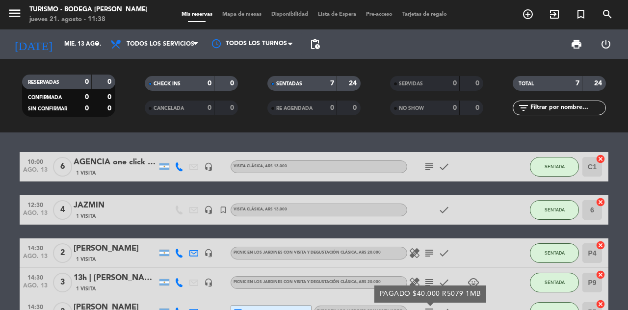
click at [73, 40] on input "mié. 13 ago." at bounding box center [98, 44] width 78 height 17
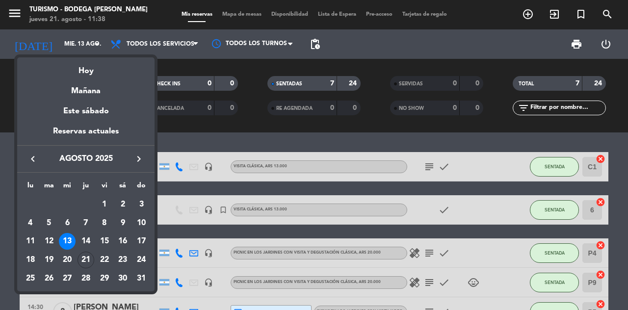
click at [82, 240] on div "14" at bounding box center [86, 241] width 17 height 17
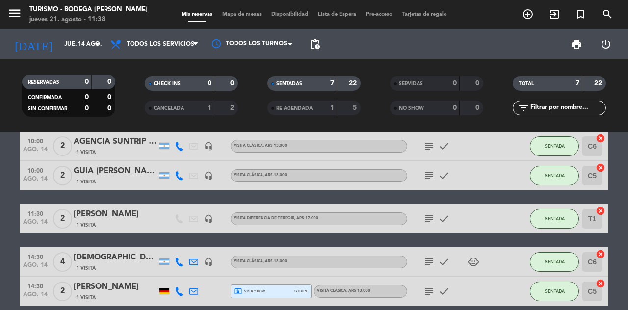
scroll to position [24, 0]
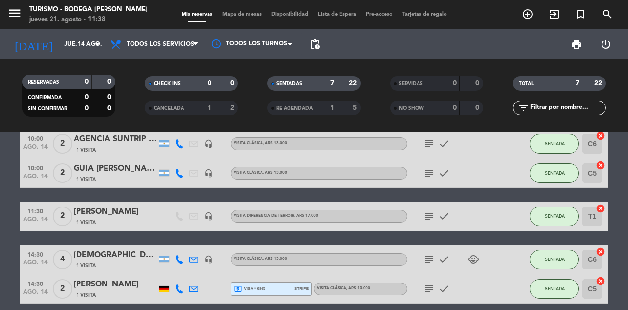
click at [425, 262] on icon "subject" at bounding box center [429, 260] width 12 height 12
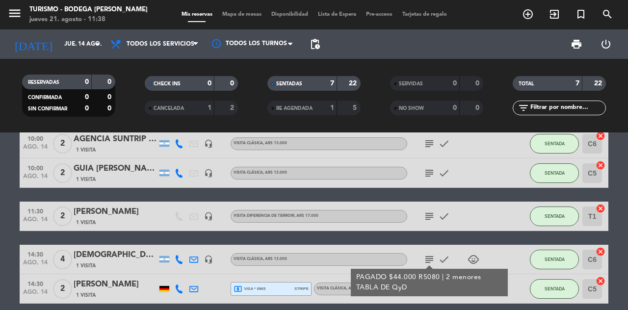
click at [430, 263] on icon "subject" at bounding box center [429, 260] width 12 height 12
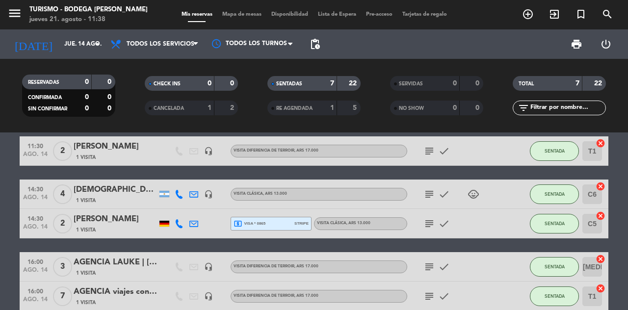
scroll to position [0, 0]
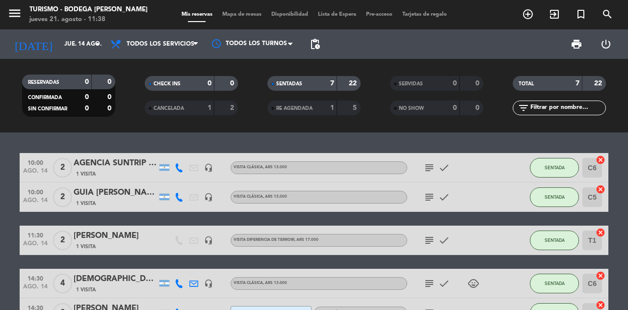
click at [74, 45] on input "jue. 14 ago." at bounding box center [98, 44] width 78 height 17
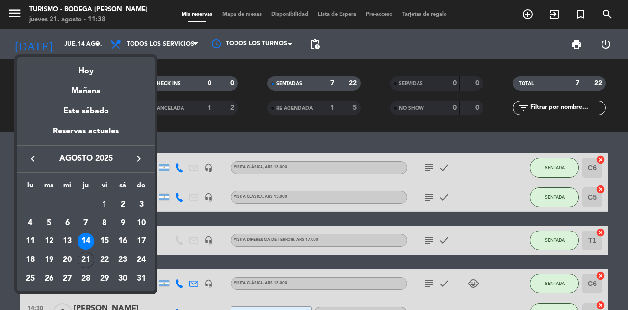
click at [106, 241] on div "15" at bounding box center [104, 241] width 17 height 17
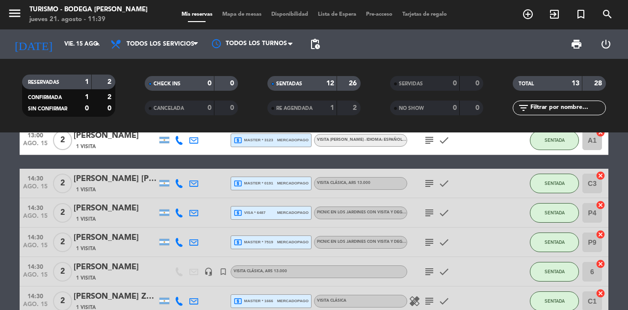
scroll to position [144, 0]
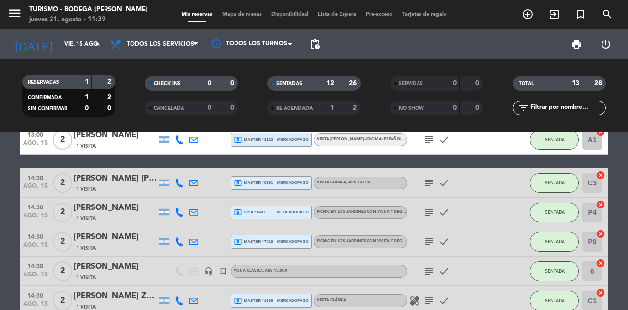
click at [423, 214] on icon "subject" at bounding box center [429, 213] width 12 height 12
click at [432, 237] on icon "subject" at bounding box center [429, 242] width 12 height 12
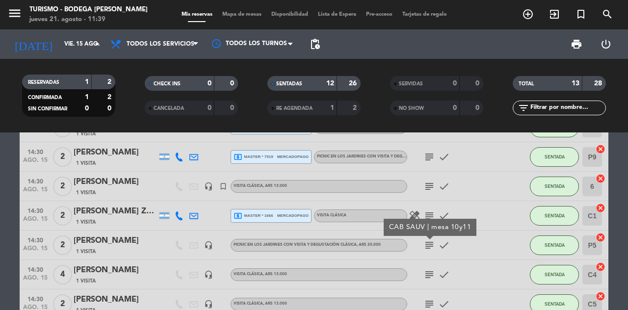
scroll to position [231, 0]
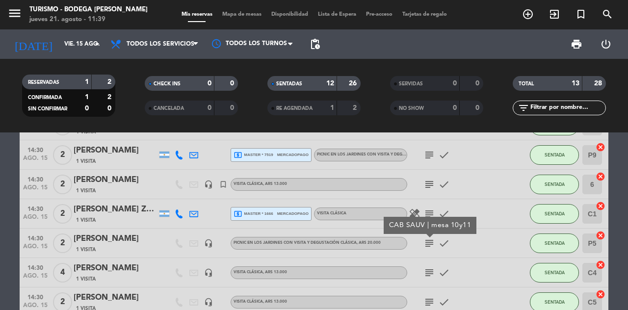
click at [431, 272] on icon "subject" at bounding box center [429, 273] width 12 height 12
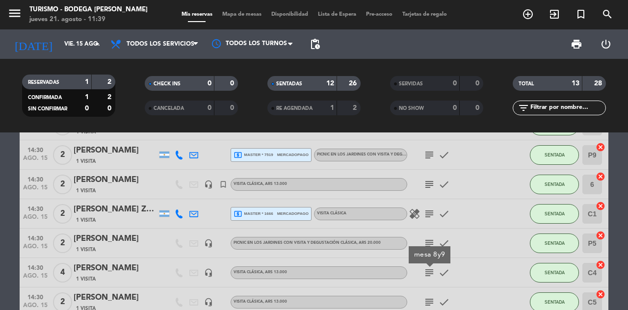
click at [434, 301] on icon "subject" at bounding box center [429, 302] width 12 height 12
click at [64, 46] on input "vie. 15 ago." at bounding box center [98, 44] width 78 height 17
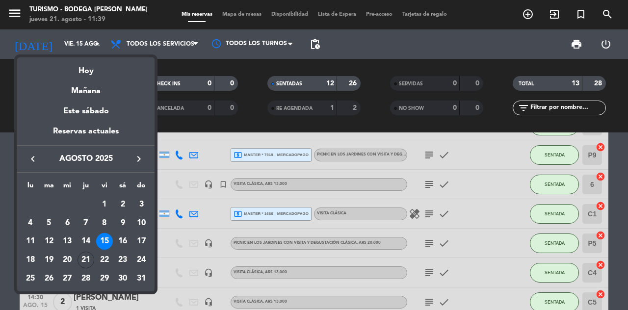
click at [124, 242] on div "16" at bounding box center [122, 241] width 17 height 17
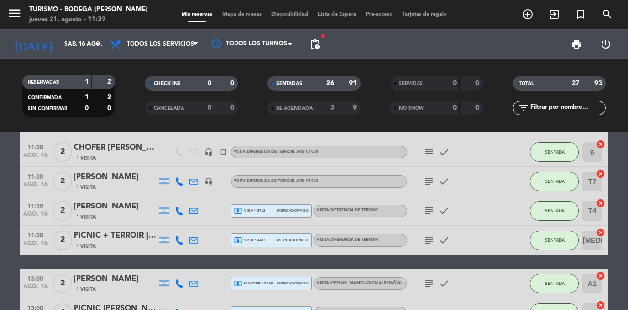
scroll to position [180, 0]
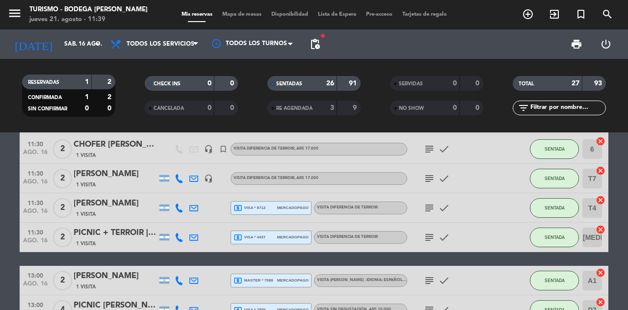
click at [424, 238] on icon "subject" at bounding box center [429, 238] width 12 height 12
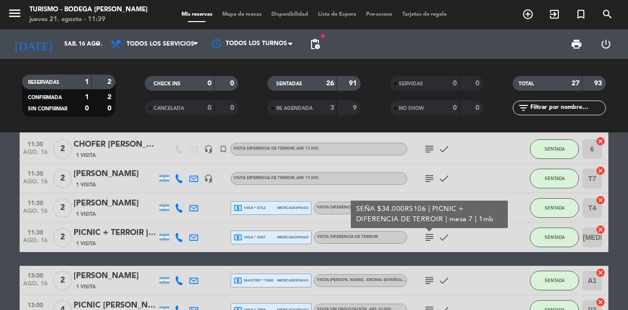
click at [431, 310] on icon "subject" at bounding box center [429, 310] width 12 height 12
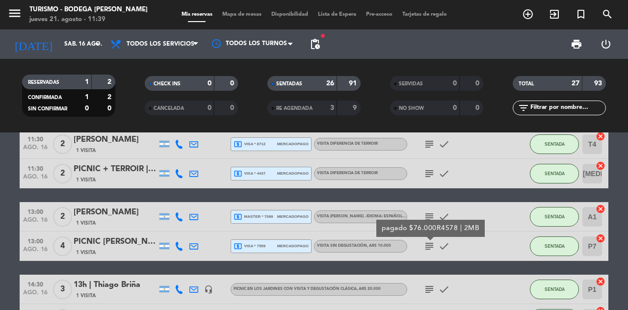
scroll to position [272, 0]
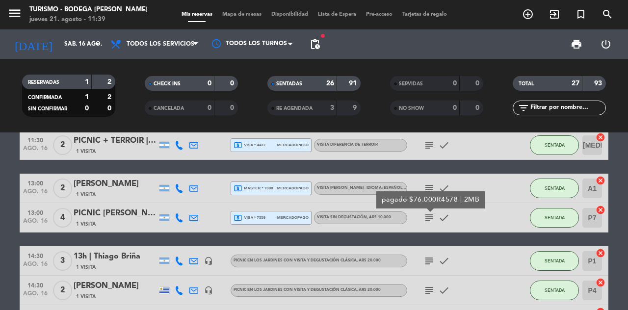
click at [426, 263] on icon "subject" at bounding box center [429, 261] width 12 height 12
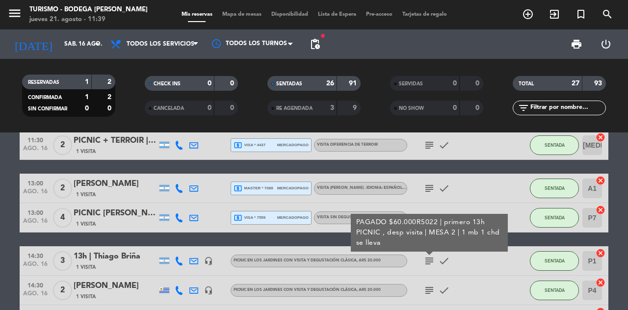
click at [429, 293] on icon "subject" at bounding box center [429, 291] width 12 height 12
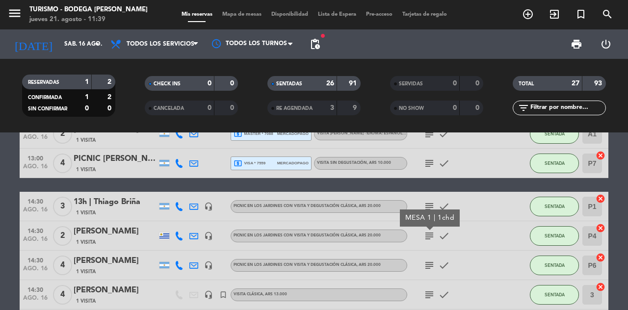
scroll to position [327, 0]
click at [428, 206] on icon "subject" at bounding box center [429, 206] width 12 height 12
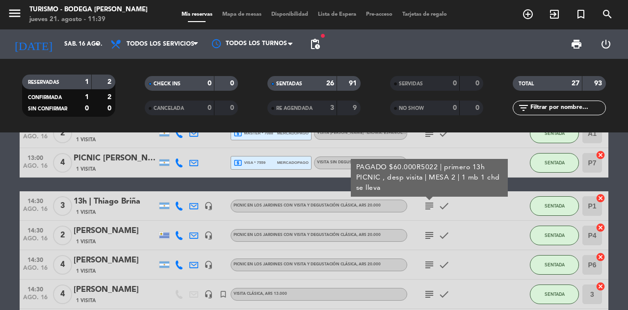
click at [428, 238] on icon "subject" at bounding box center [429, 236] width 12 height 12
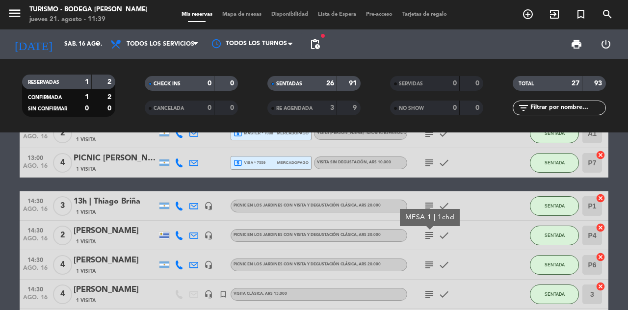
click at [429, 206] on icon "subject" at bounding box center [429, 206] width 12 height 12
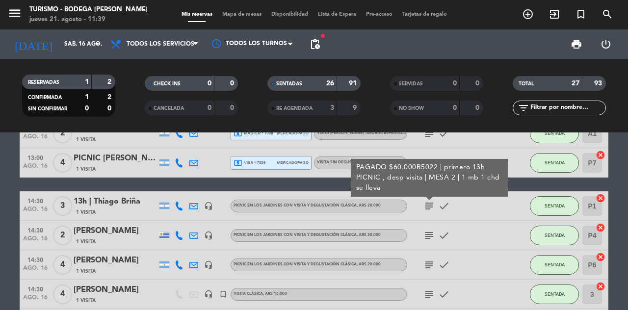
click at [429, 236] on icon "subject" at bounding box center [429, 236] width 12 height 12
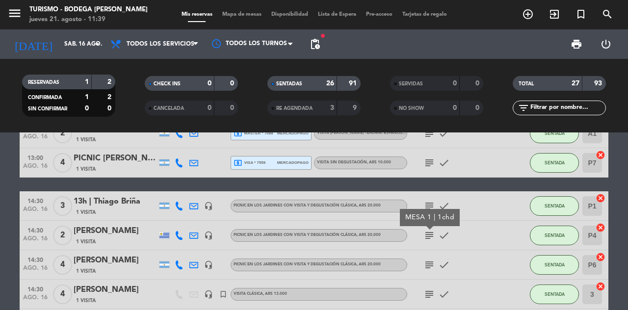
click at [428, 270] on icon "subject" at bounding box center [429, 265] width 12 height 12
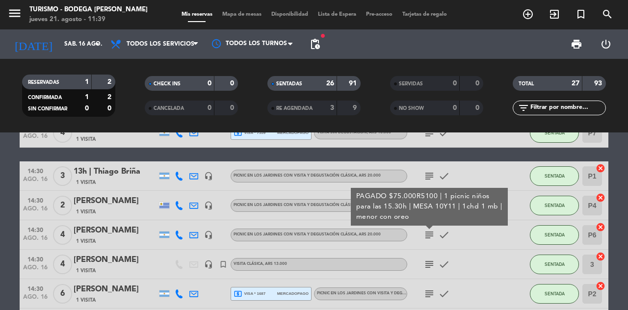
scroll to position [358, 0]
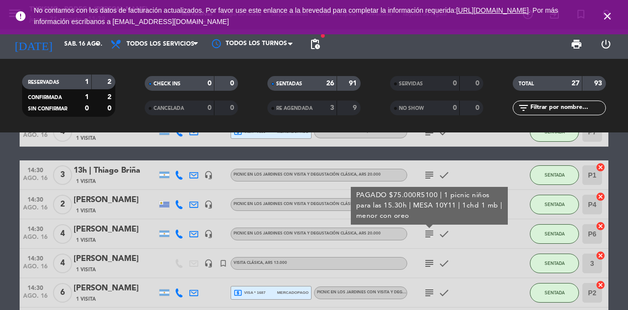
click at [427, 263] on icon "subject" at bounding box center [429, 264] width 12 height 12
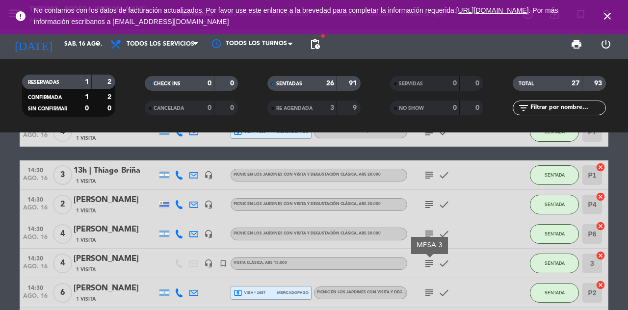
click at [447, 299] on div "subject check" at bounding box center [451, 292] width 88 height 29
click at [429, 291] on icon "subject" at bounding box center [429, 293] width 12 height 12
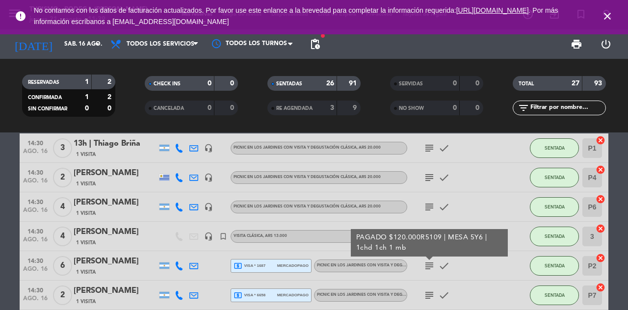
scroll to position [391, 0]
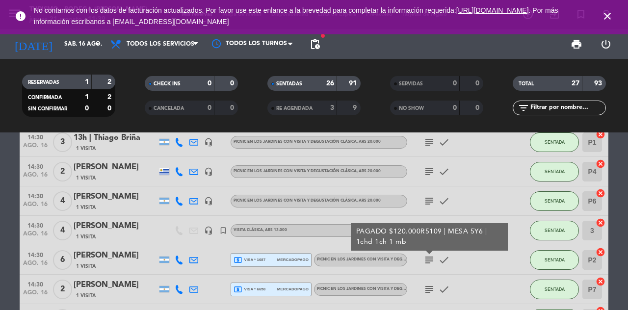
click at [430, 292] on icon "subject" at bounding box center [429, 290] width 12 height 12
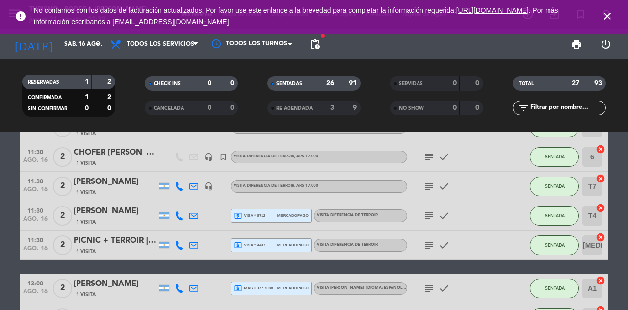
scroll to position [164, 0]
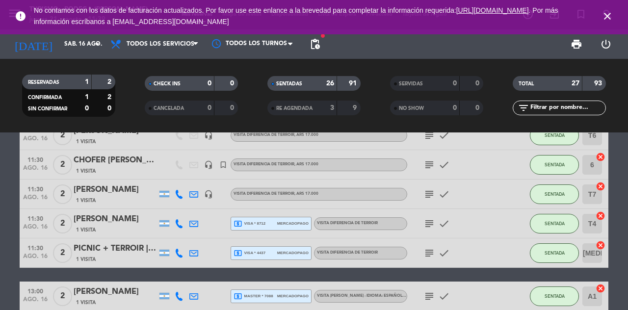
click at [429, 255] on icon "subject" at bounding box center [429, 253] width 12 height 12
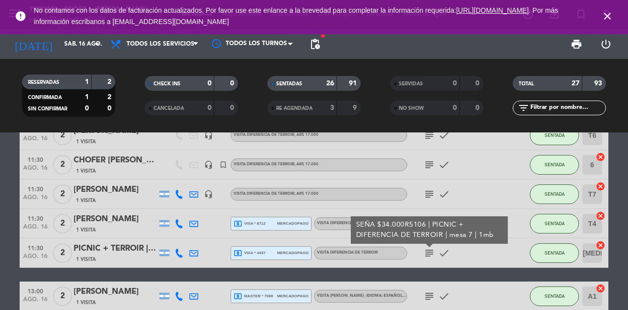
click at [432, 253] on icon "subject" at bounding box center [429, 253] width 12 height 12
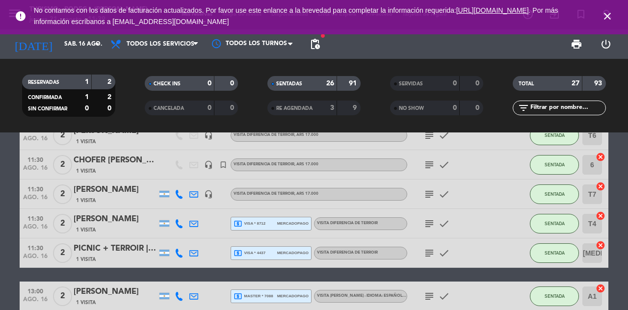
click at [428, 292] on icon "subject" at bounding box center [429, 296] width 12 height 12
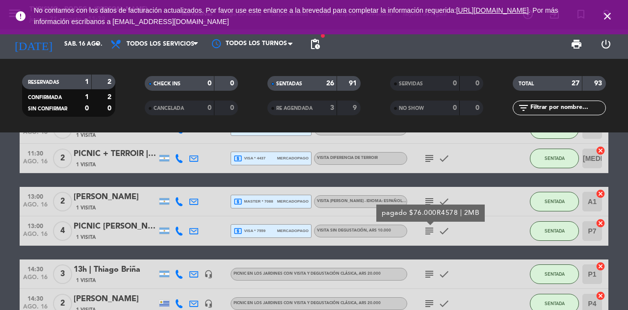
scroll to position [260, 0]
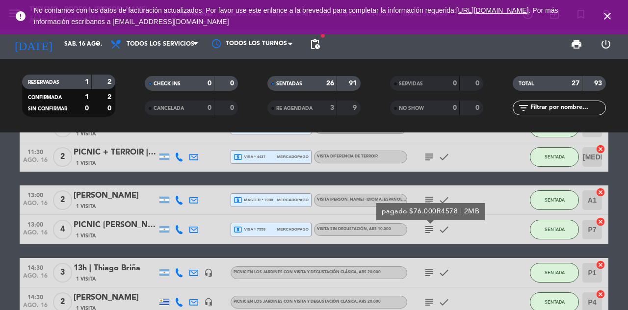
click at [431, 276] on icon "subject" at bounding box center [429, 273] width 12 height 12
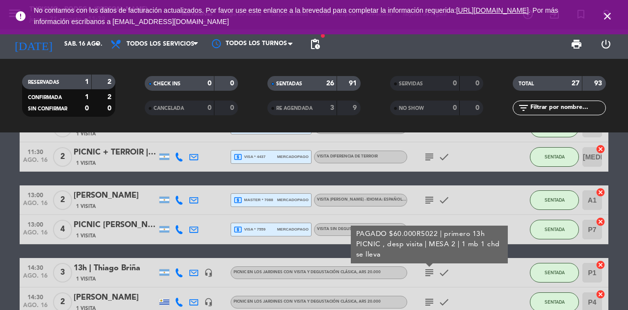
click at [433, 298] on icon "subject" at bounding box center [429, 302] width 12 height 12
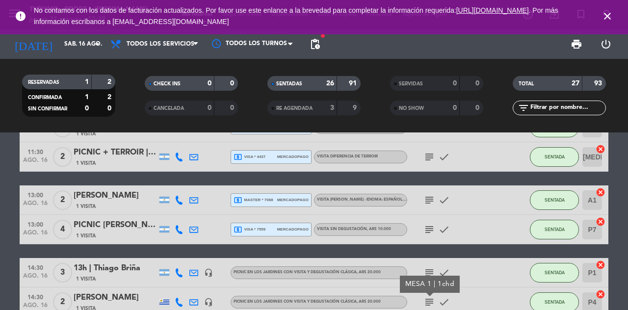
click at [426, 270] on icon "subject" at bounding box center [429, 273] width 12 height 12
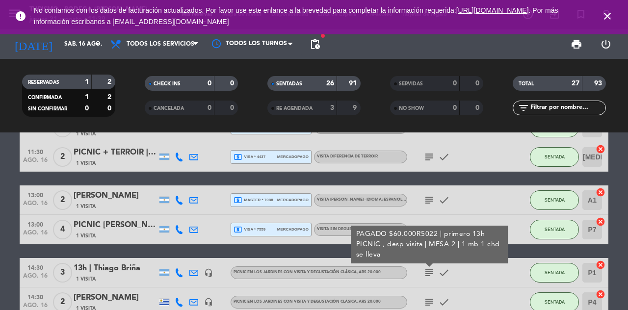
click at [427, 306] on icon "subject" at bounding box center [429, 302] width 12 height 12
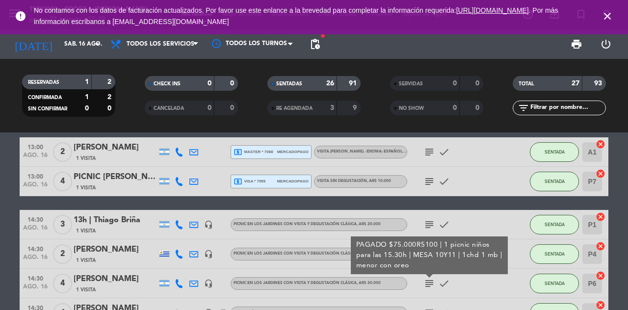
scroll to position [338, 0]
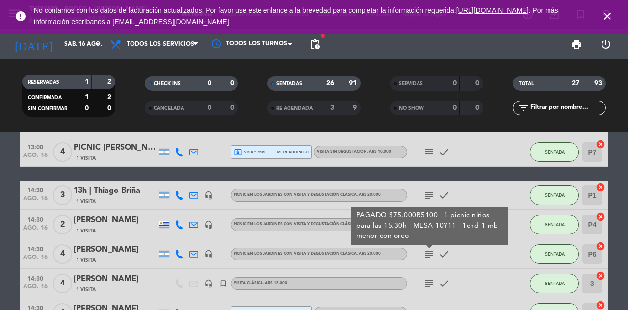
click at [430, 283] on icon "subject" at bounding box center [429, 284] width 12 height 12
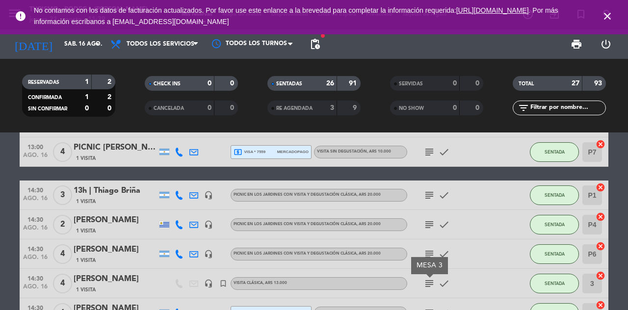
click at [428, 308] on icon "subject" at bounding box center [429, 313] width 12 height 12
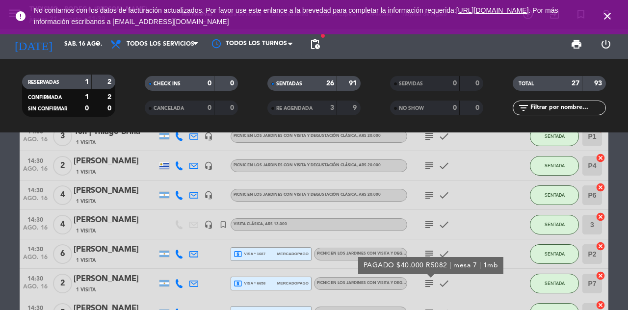
scroll to position [419, 0]
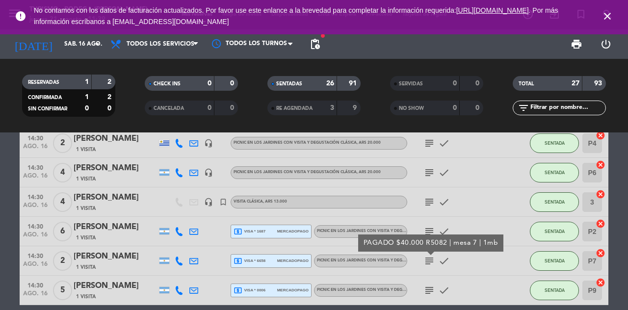
click at [427, 295] on icon "subject" at bounding box center [429, 291] width 12 height 12
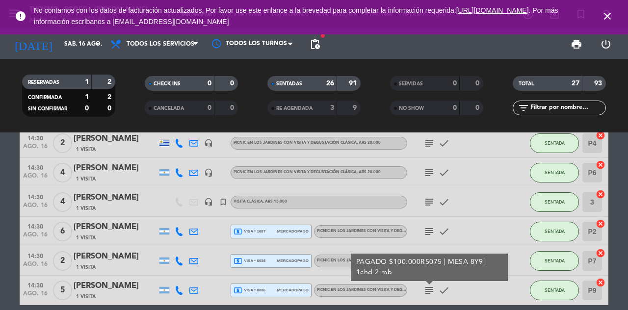
click at [68, 50] on input "sáb. 16 ago." at bounding box center [98, 44] width 78 height 17
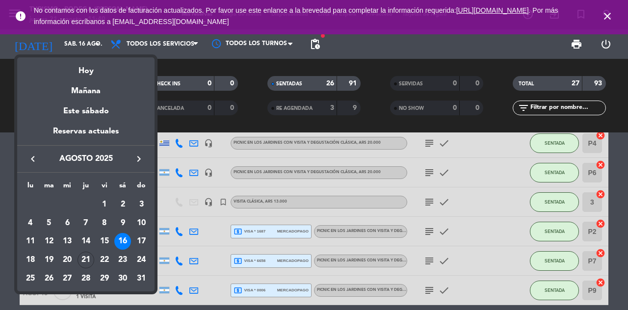
click at [141, 242] on div "17" at bounding box center [141, 241] width 17 height 17
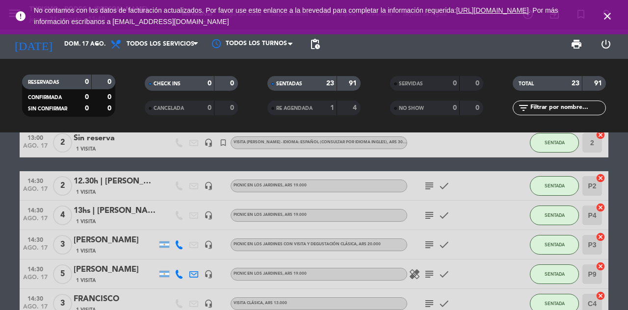
scroll to position [317, 0]
click at [425, 191] on icon "subject" at bounding box center [429, 187] width 12 height 12
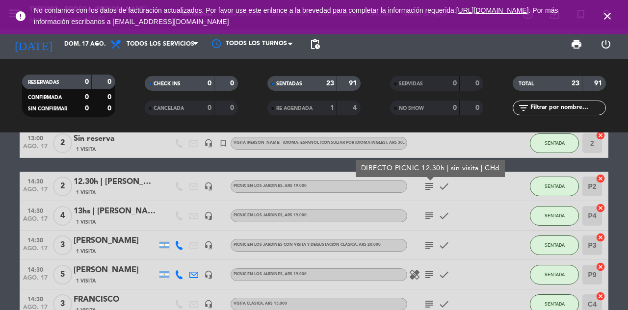
click at [431, 216] on icon "subject" at bounding box center [429, 216] width 12 height 12
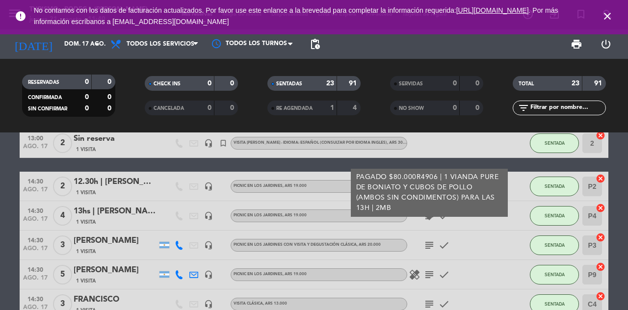
click at [426, 248] on icon "subject" at bounding box center [429, 245] width 12 height 12
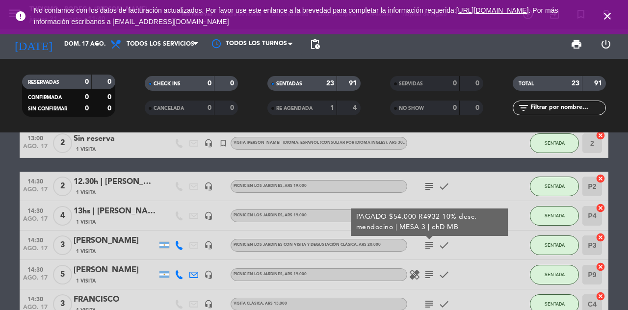
click at [430, 278] on icon "subject" at bounding box center [429, 275] width 12 height 12
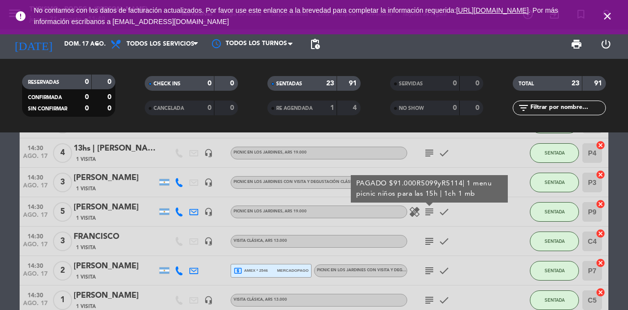
scroll to position [381, 0]
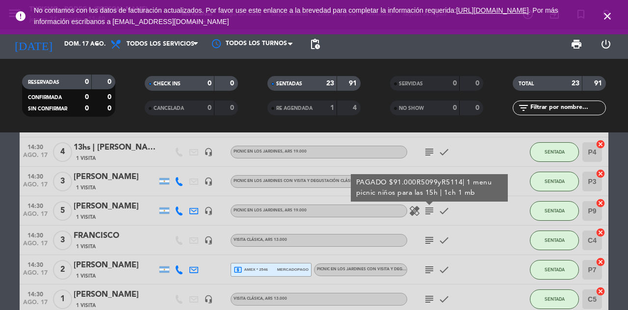
click at [431, 240] on icon "subject" at bounding box center [429, 241] width 12 height 12
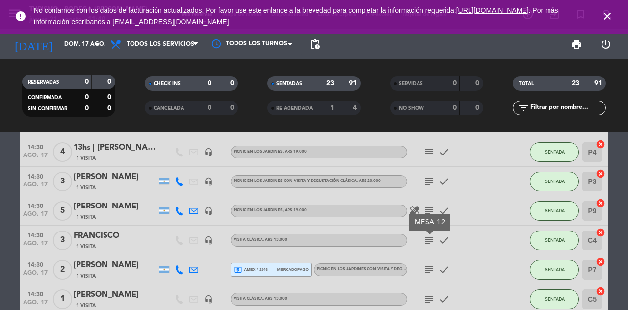
click at [434, 267] on icon "subject" at bounding box center [429, 270] width 12 height 12
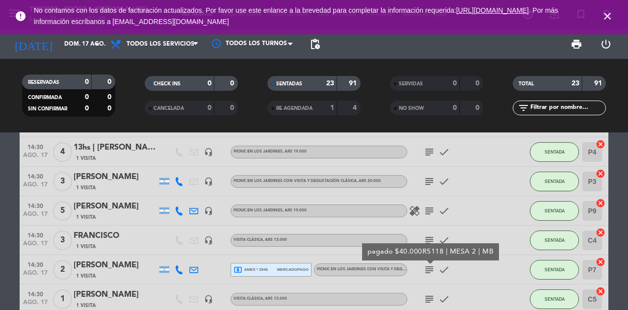
click at [430, 294] on icon "subject" at bounding box center [429, 299] width 12 height 12
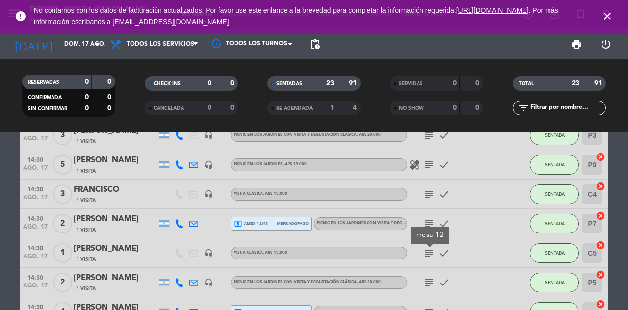
scroll to position [469, 0]
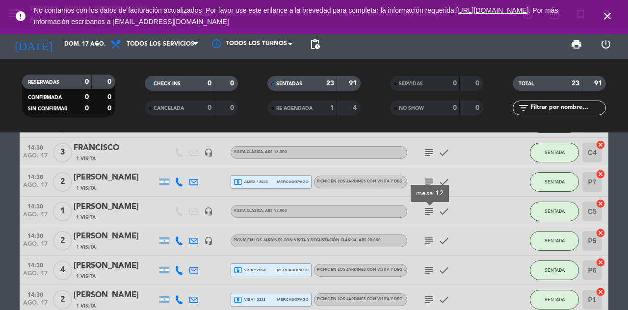
click at [428, 246] on icon "subject" at bounding box center [429, 241] width 12 height 12
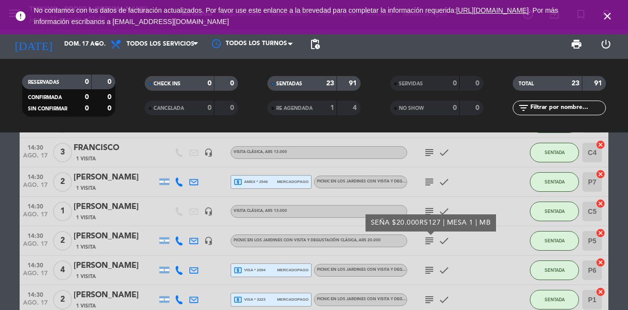
click at [431, 271] on icon "subject" at bounding box center [429, 270] width 12 height 12
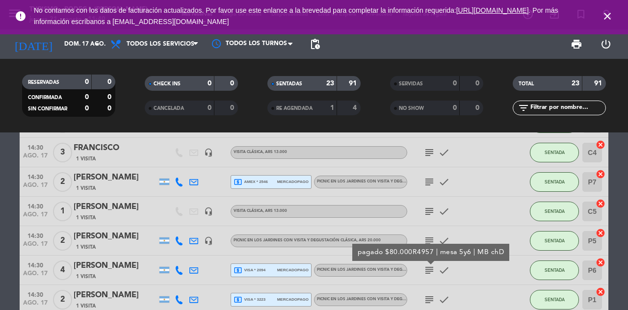
click at [426, 300] on icon "subject" at bounding box center [429, 300] width 12 height 12
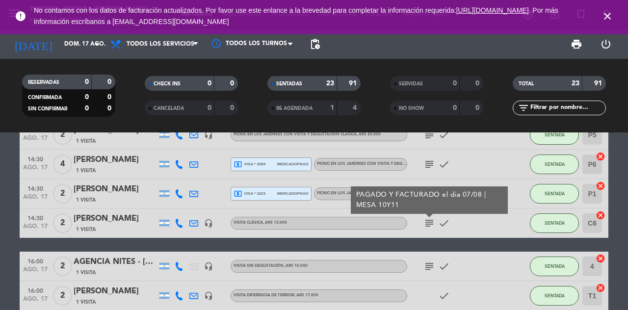
scroll to position [574, 0]
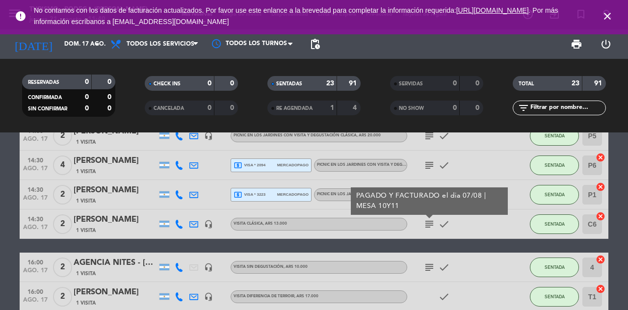
click at [86, 50] on input "dom. 17 ago." at bounding box center [98, 44] width 78 height 17
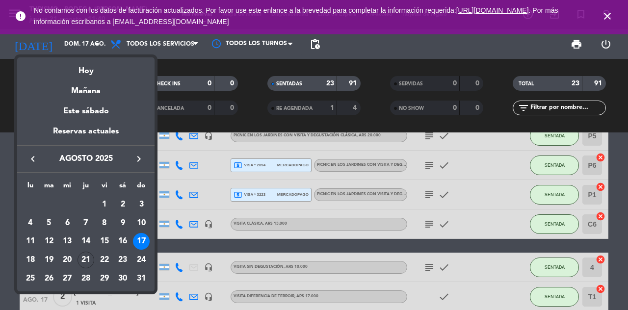
click at [26, 263] on div "18" at bounding box center [30, 260] width 17 height 17
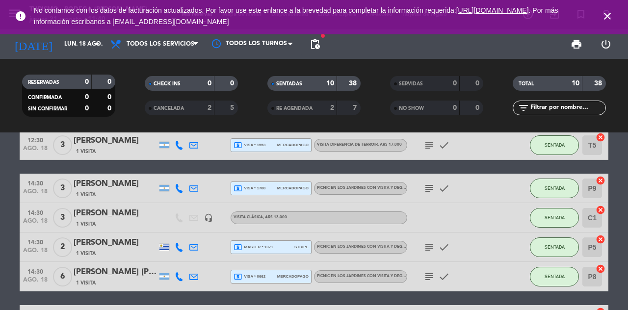
scroll to position [81, 0]
click at [424, 187] on icon "subject" at bounding box center [429, 189] width 12 height 12
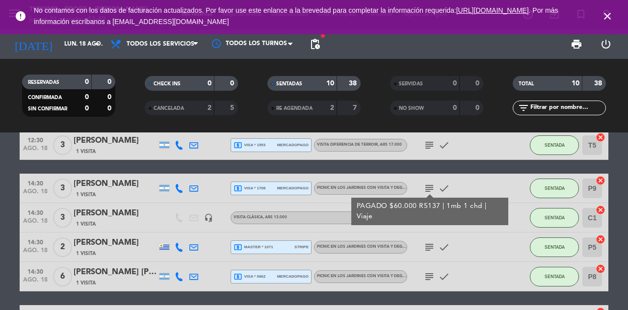
click at [428, 250] on icon "subject" at bounding box center [429, 247] width 12 height 12
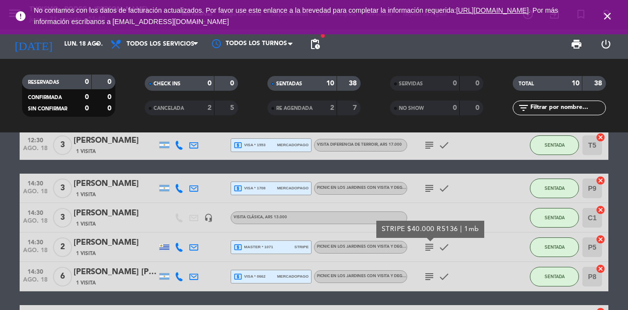
click at [432, 271] on icon "subject" at bounding box center [429, 277] width 12 height 12
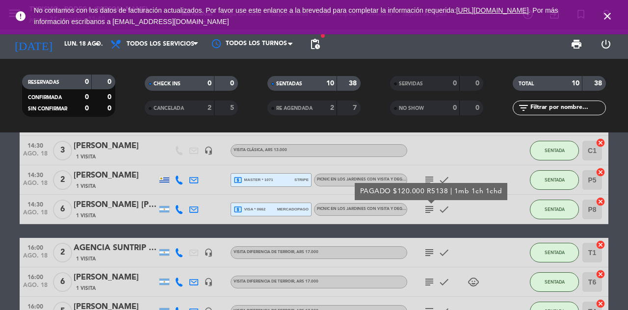
scroll to position [153, 0]
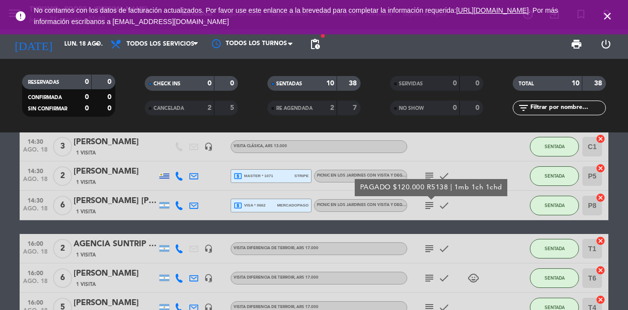
click at [79, 43] on input "lun. 18 ago." at bounding box center [98, 44] width 78 height 17
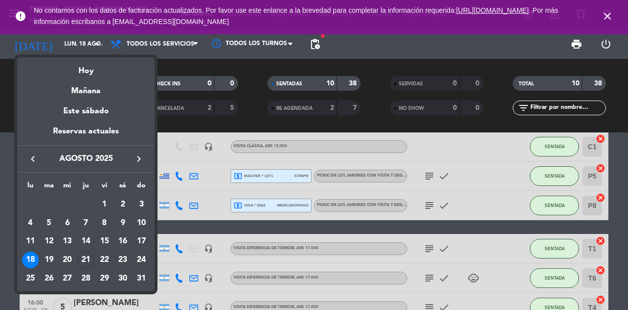
click at [51, 263] on div "19" at bounding box center [49, 260] width 17 height 17
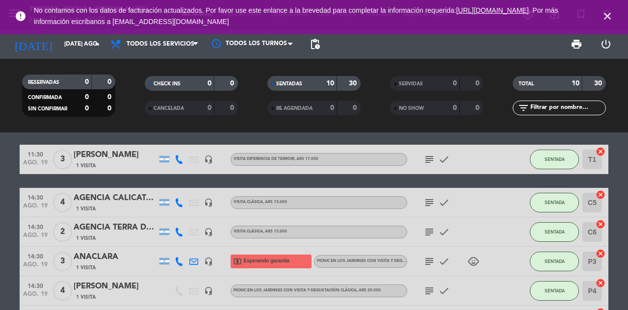
scroll to position [54, 0]
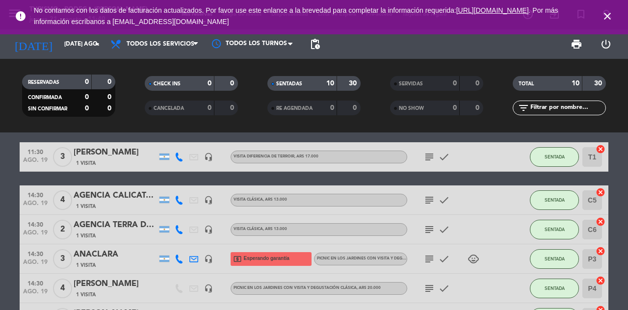
click at [426, 199] on icon "subject" at bounding box center [429, 200] width 12 height 12
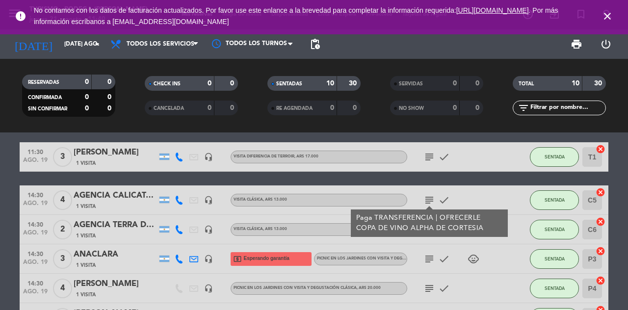
click at [423, 201] on icon "subject" at bounding box center [429, 200] width 12 height 12
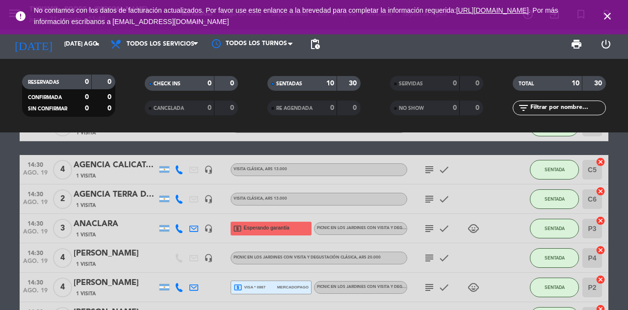
scroll to position [84, 0]
click at [427, 223] on icon "subject" at bounding box center [429, 229] width 12 height 12
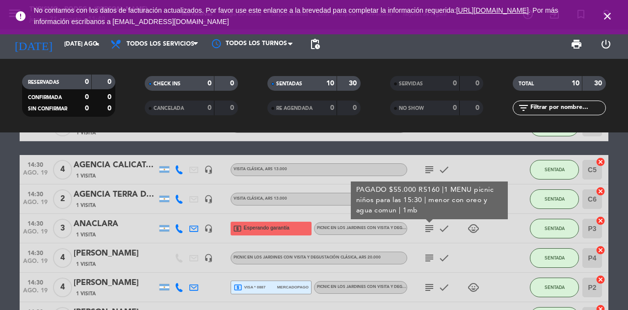
click at [424, 257] on icon "subject" at bounding box center [429, 258] width 12 height 12
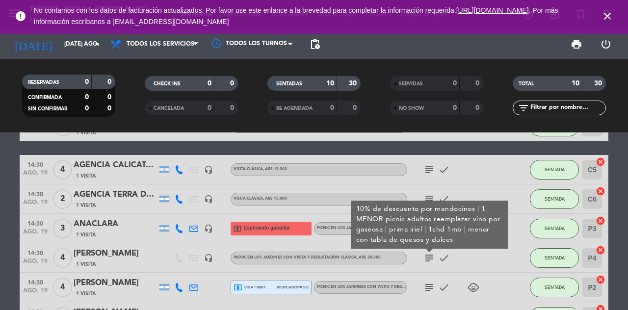
click at [425, 288] on icon "subject" at bounding box center [429, 288] width 12 height 12
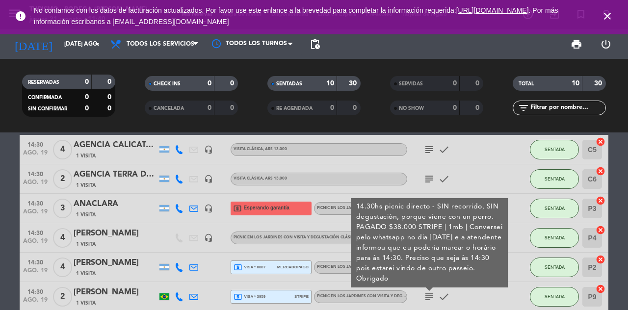
scroll to position [112, 0]
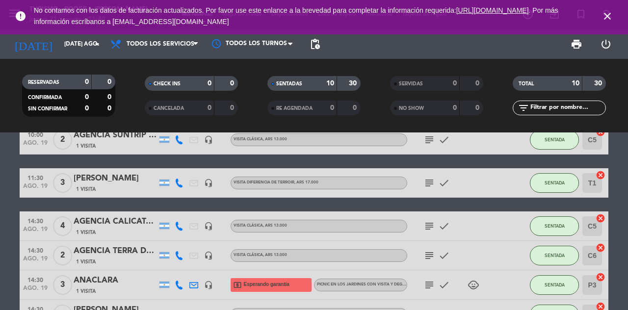
scroll to position [0, 0]
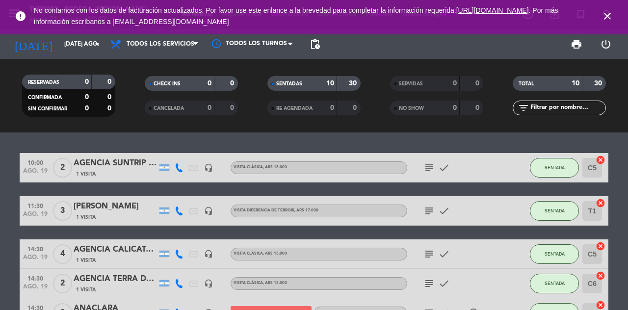
click at [74, 50] on input "[DATE] ago." at bounding box center [98, 44] width 78 height 17
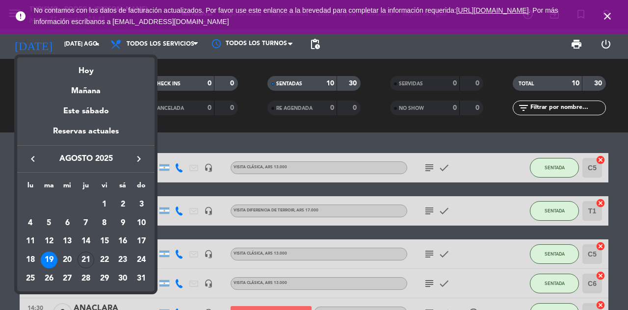
click at [66, 259] on div "20" at bounding box center [67, 260] width 17 height 17
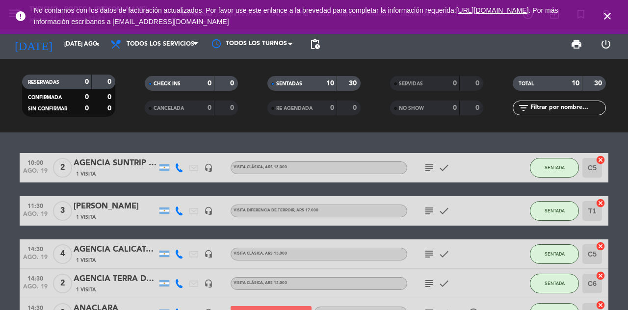
type input "mié. 20 ago."
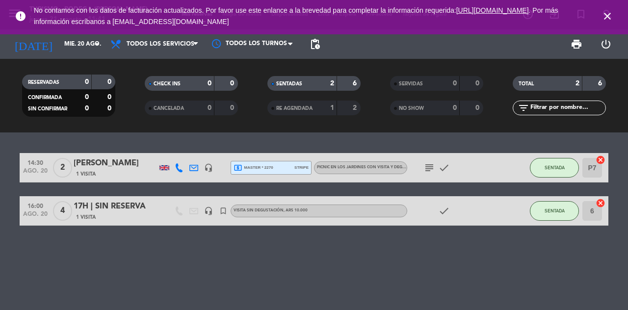
click at [425, 169] on icon "subject" at bounding box center [429, 168] width 12 height 12
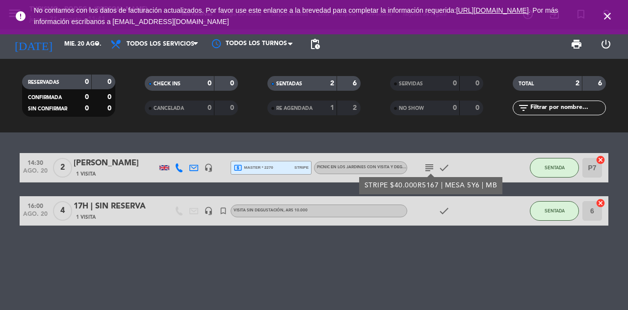
click at [461, 290] on div "14:30 ago. 20 2 [PERSON_NAME] 1 Visita headset_mic local_atm master * 2270 stri…" at bounding box center [314, 221] width 628 height 178
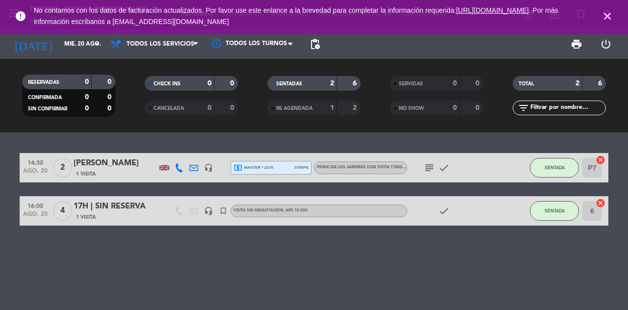
click at [606, 15] on icon "close" at bounding box center [608, 16] width 12 height 12
